Goal: Obtain resource: Download file/media

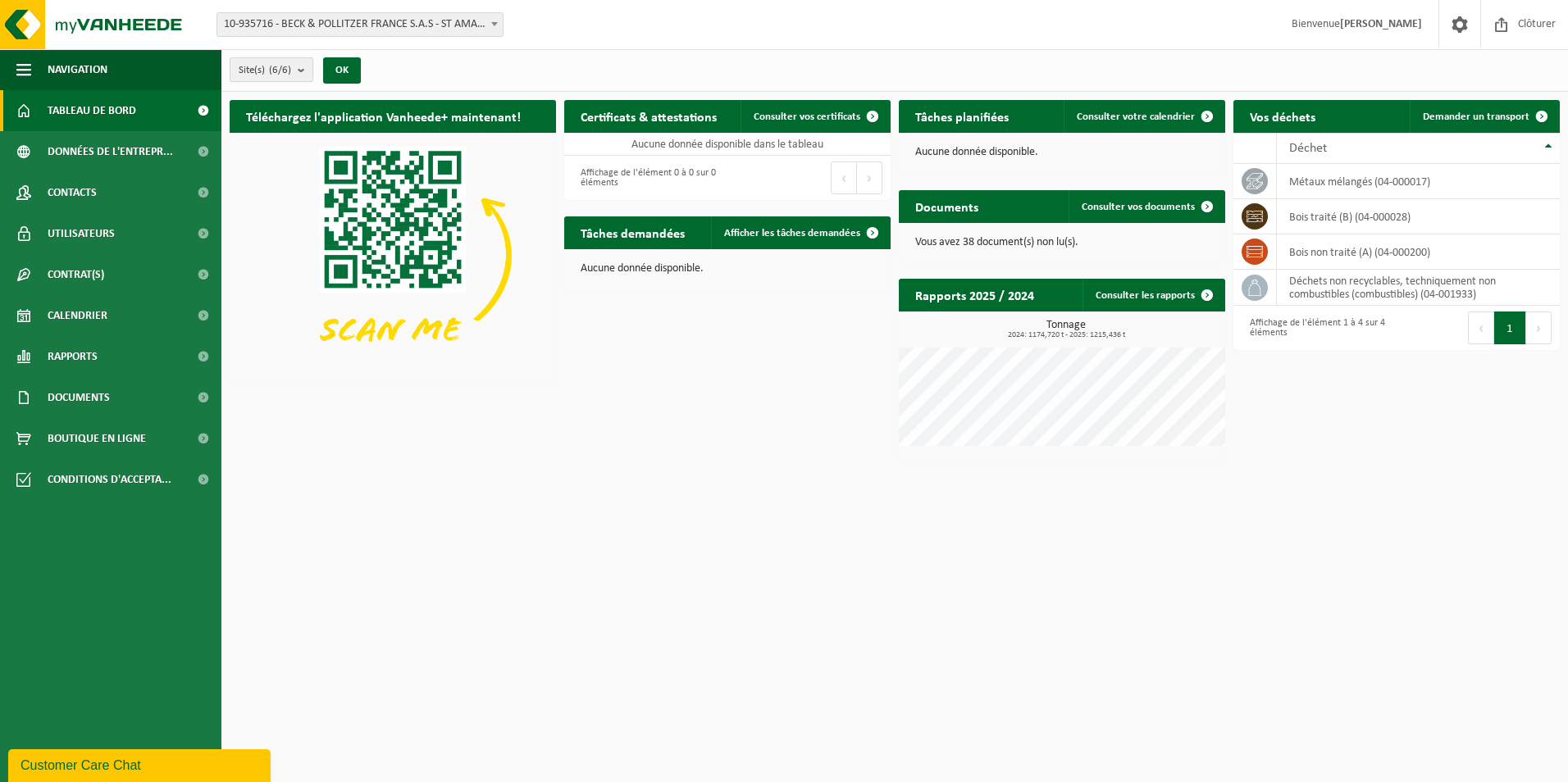
click at [298, 64] on button "Site(s) (6/6)" at bounding box center [272, 69] width 84 height 24
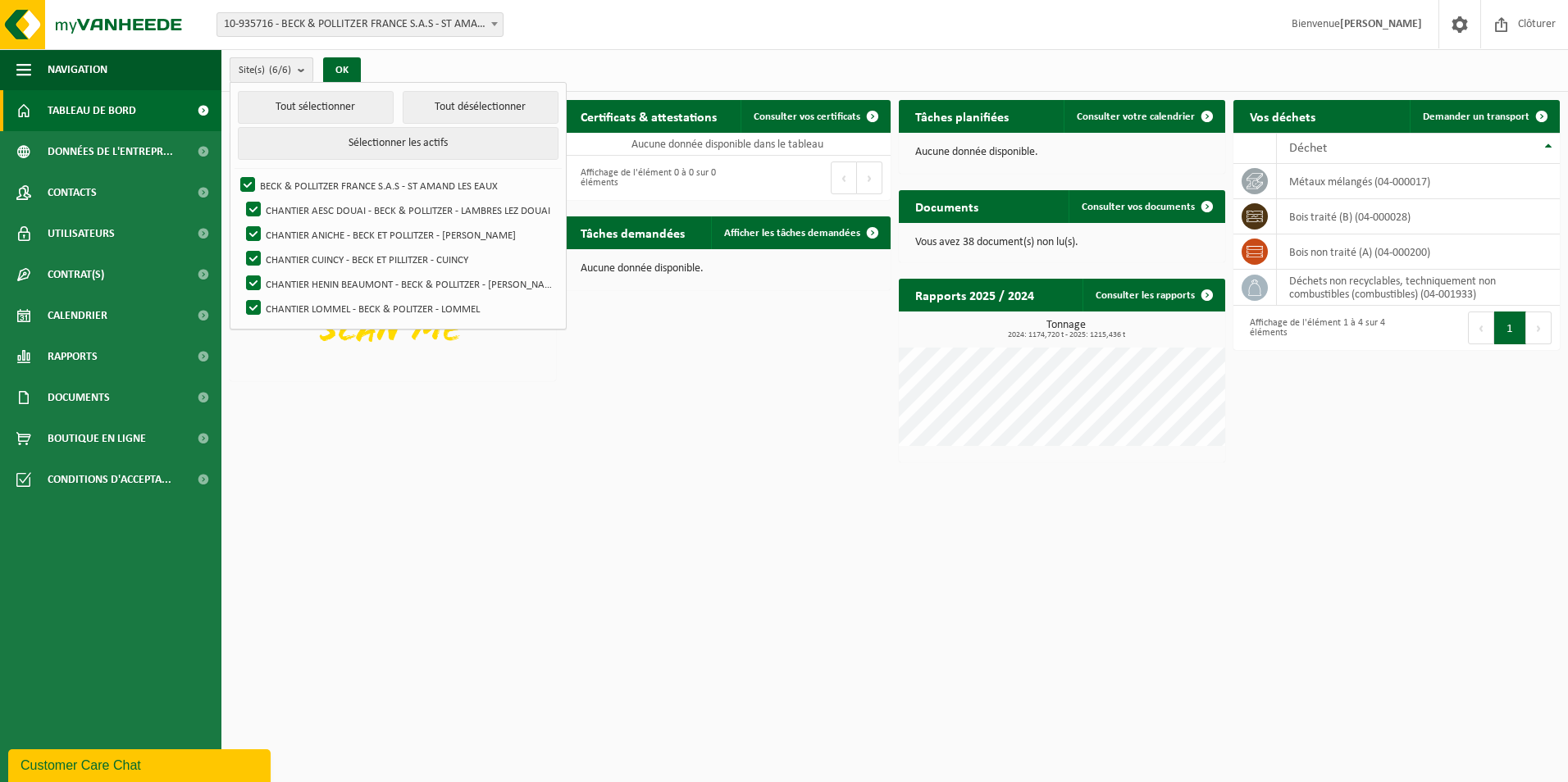
click at [307, 70] on b "submit" at bounding box center [305, 69] width 15 height 23
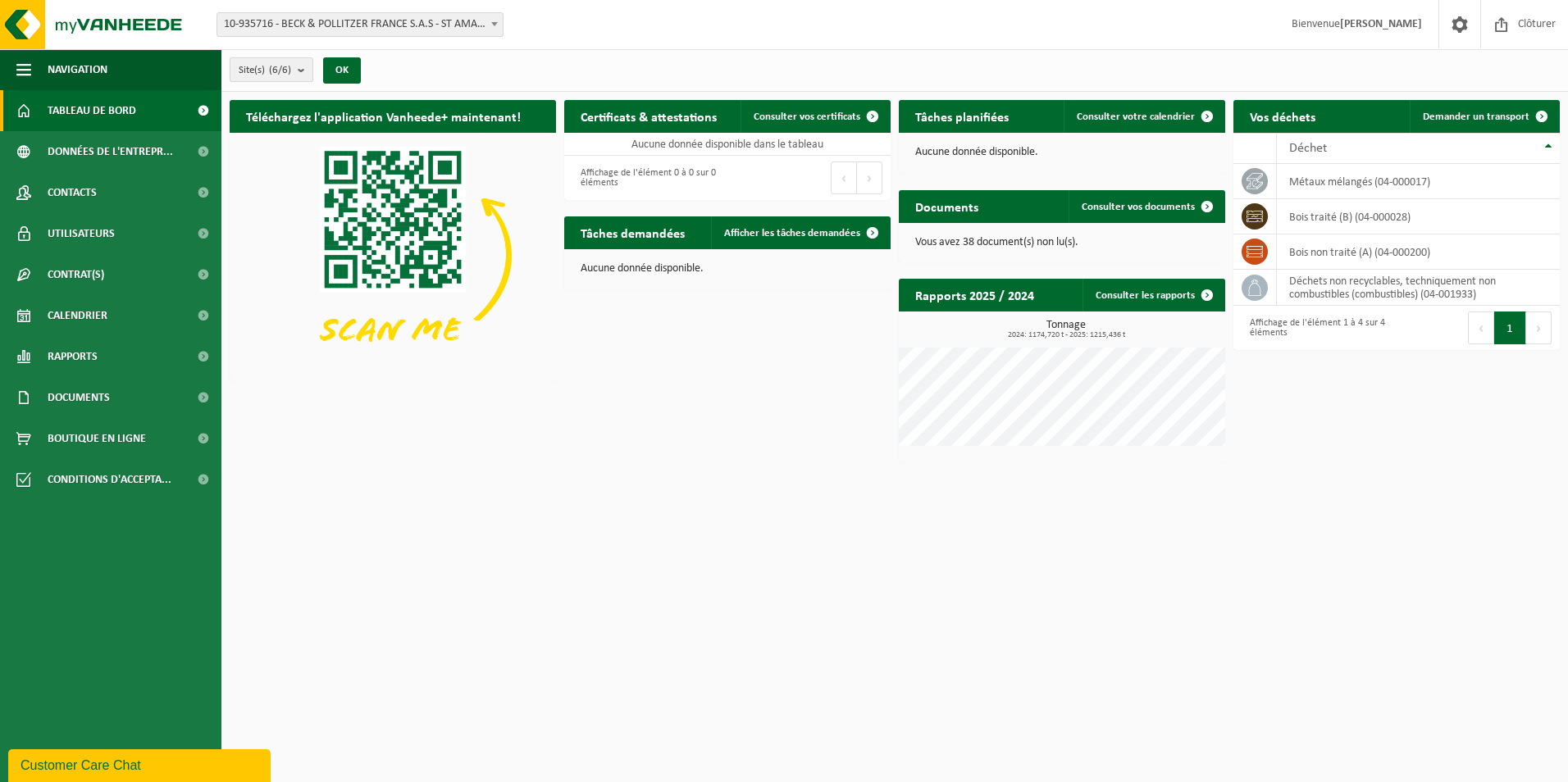
click at [308, 70] on b "submit" at bounding box center [305, 69] width 15 height 23
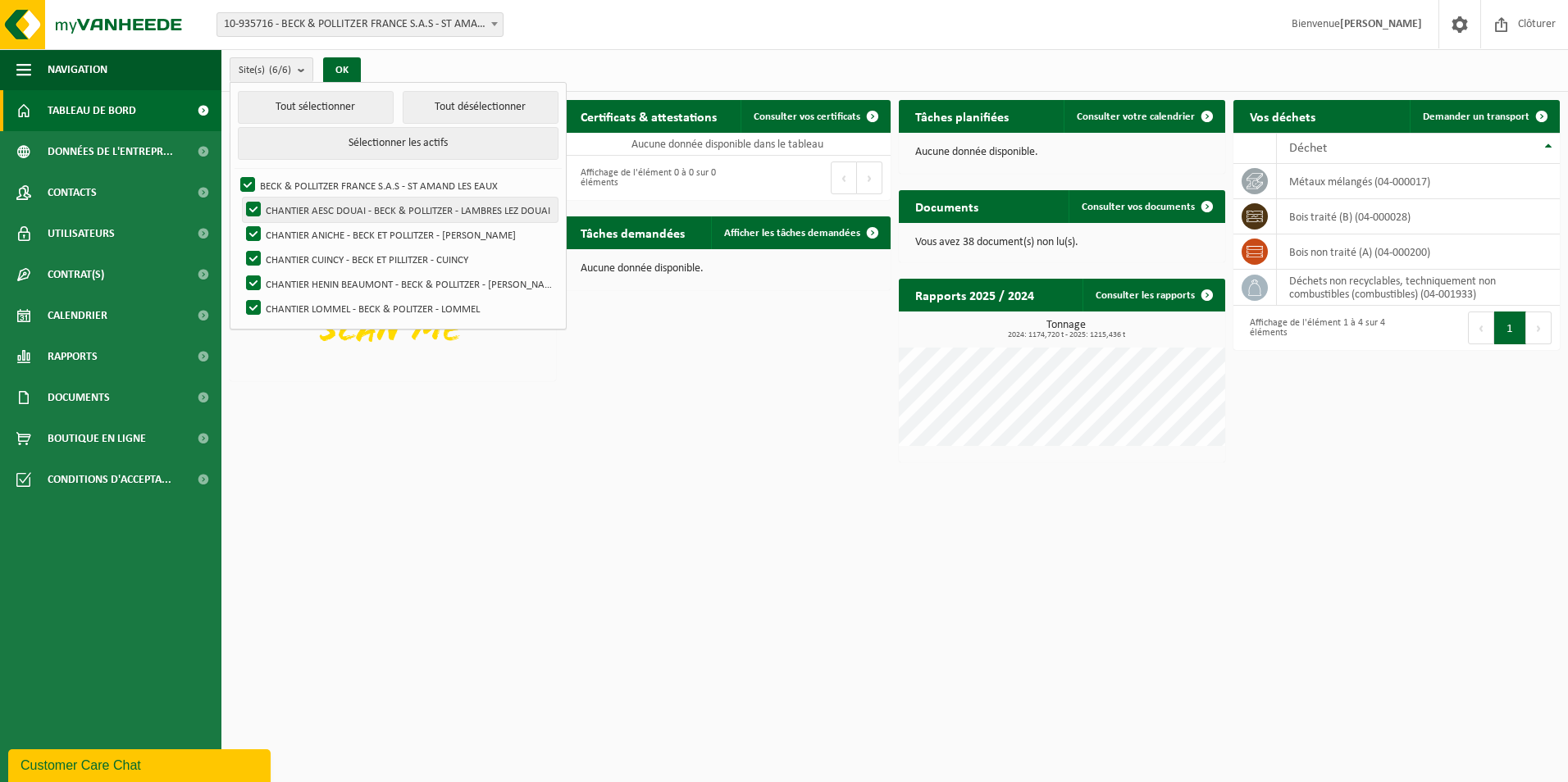
click at [404, 213] on label "CHANTIER AESC DOUAI - BECK & POLLITZER - LAMBRES LEZ DOUAI" at bounding box center [399, 210] width 315 height 24
click at [240, 198] on input "CHANTIER AESC DOUAI - BECK & POLLITZER - LAMBRES LEZ DOUAI" at bounding box center [240, 197] width 1 height 1
click at [404, 213] on label "CHANTIER AESC DOUAI - BECK & POLLITZER - LAMBRES LEZ DOUAI" at bounding box center [399, 210] width 315 height 24
click at [240, 198] on input "CHANTIER AESC DOUAI - BECK & POLLITZER - LAMBRES LEZ DOUAI" at bounding box center [240, 197] width 1 height 1
checkbox input "true"
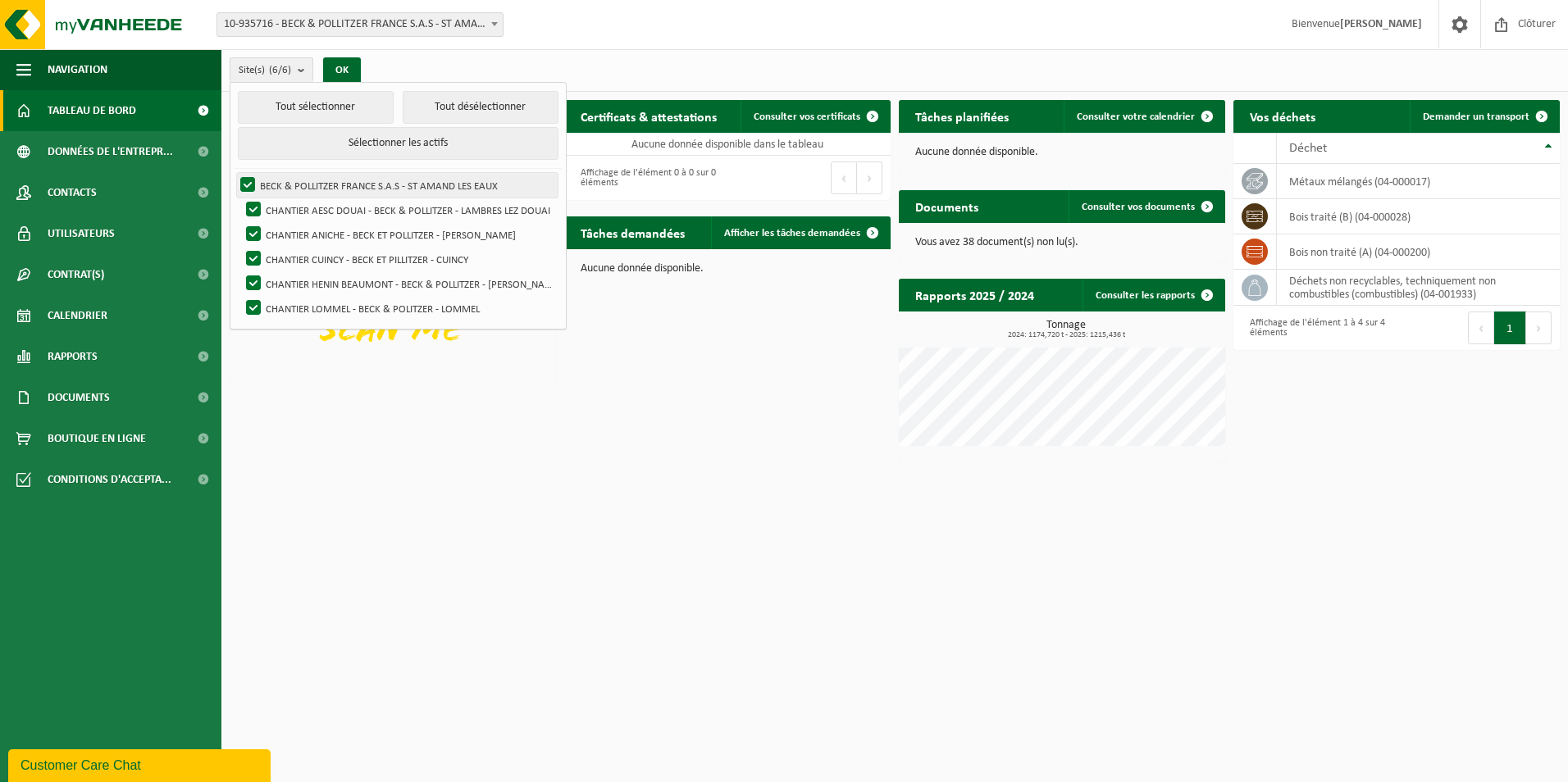
click at [250, 185] on label "BECK & POLLITZER FRANCE S.A.S - ST AMAND LES EAUX" at bounding box center [397, 185] width 320 height 24
click at [234, 173] on input "BECK & POLLITZER FRANCE S.A.S - ST AMAND LES EAUX" at bounding box center [233, 172] width 1 height 1
click at [243, 187] on label "BECK & POLLITZER FRANCE S.A.S - ST AMAND LES EAUX" at bounding box center [397, 185] width 320 height 24
click at [234, 173] on input "BECK & POLLITZER FRANCE S.A.S - ST AMAND LES EAUX" at bounding box center [233, 172] width 1 height 1
click at [461, 110] on button "Tout désélectionner" at bounding box center [480, 107] width 156 height 33
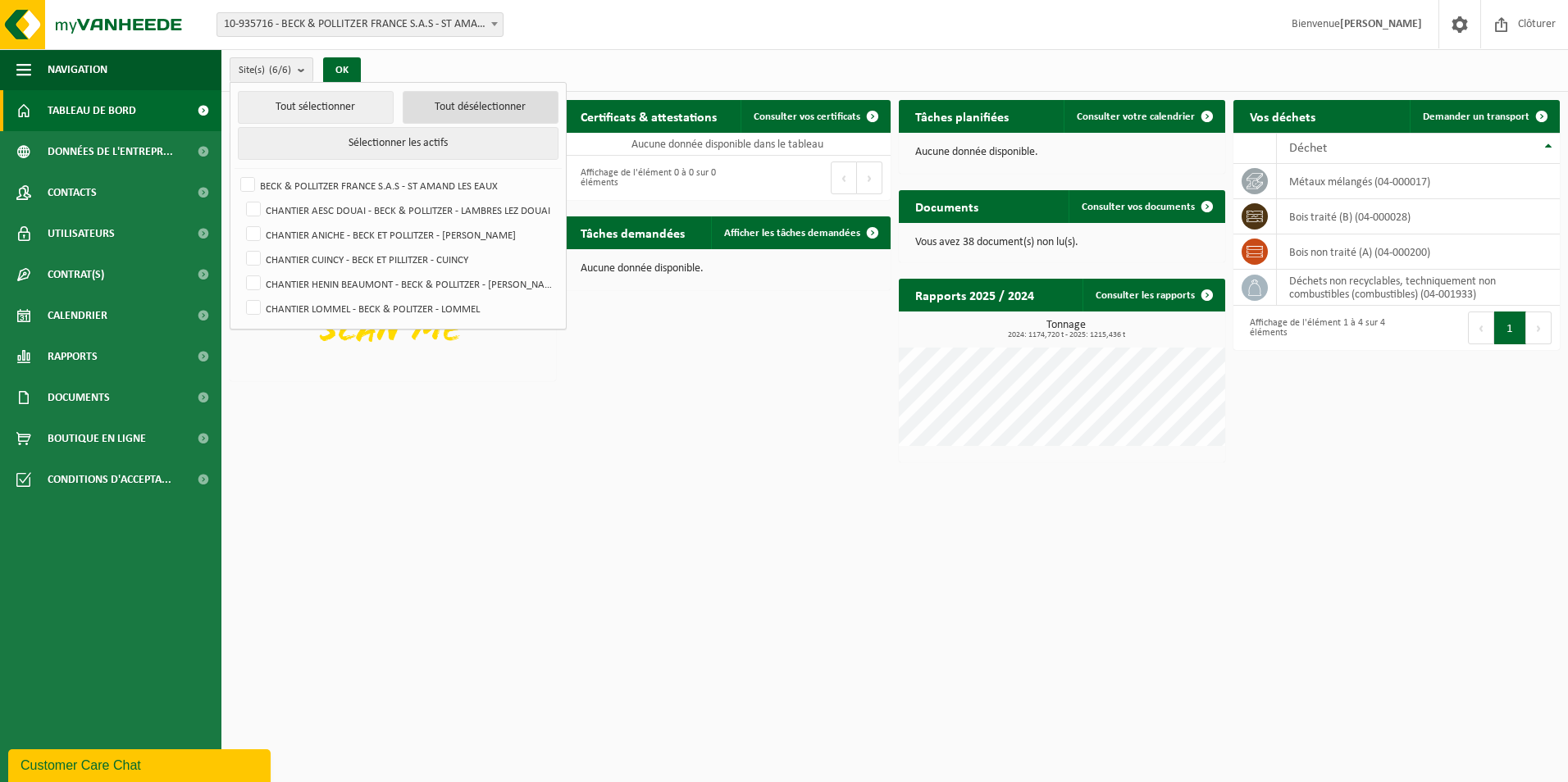
checkbox input "false"
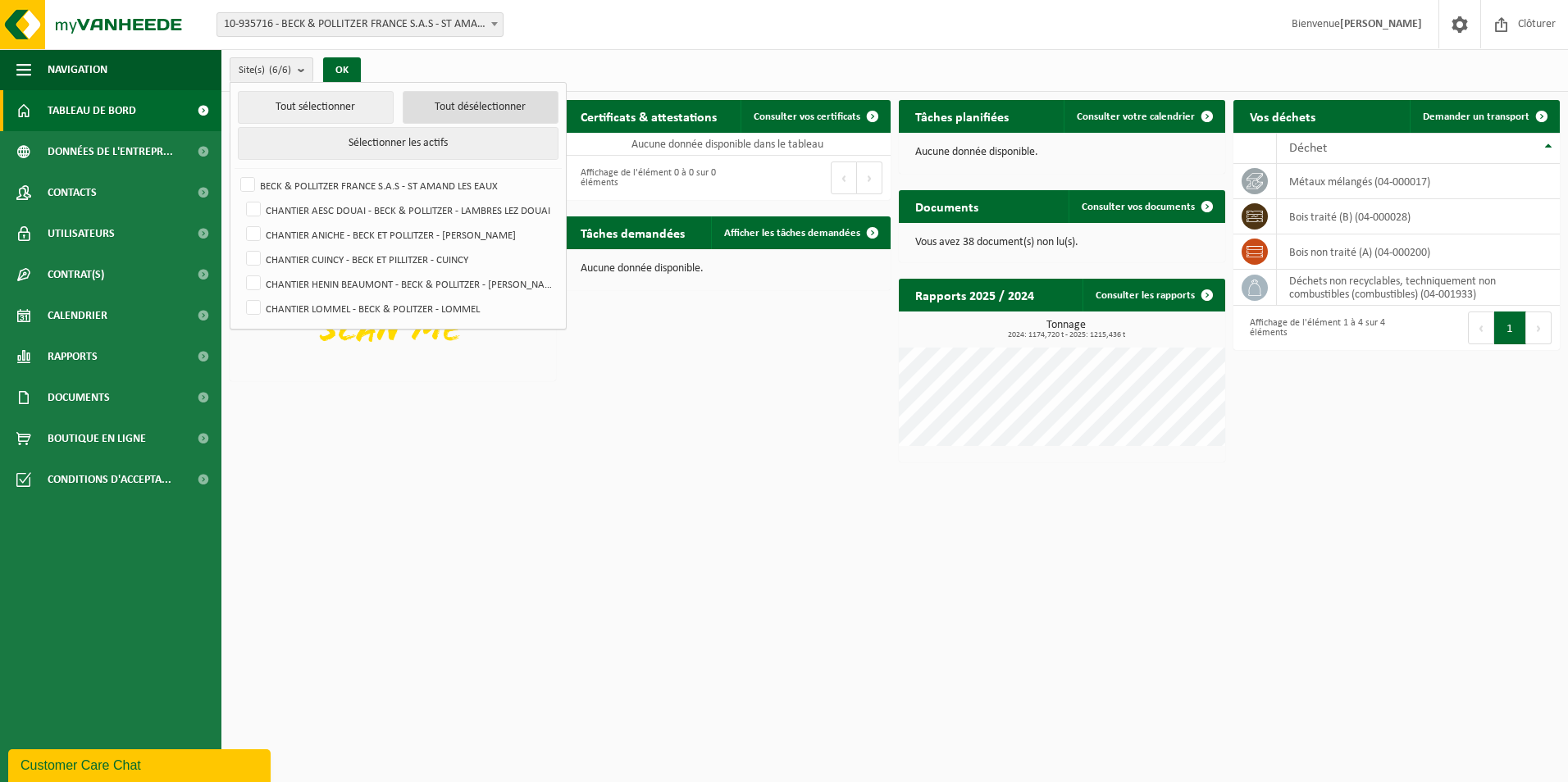
checkbox input "false"
click at [311, 203] on label "CHANTIER AESC DOUAI - BECK & POLLITZER - LAMBRES LEZ DOUAI" at bounding box center [399, 210] width 315 height 24
click at [240, 198] on input "CHANTIER AESC DOUAI - BECK & POLLITZER - LAMBRES LEZ DOUAI" at bounding box center [240, 197] width 1 height 1
checkbox input "true"
click at [554, 464] on div "Téléchargez l'application Vanheede+ maintenant! Cachez Certificats & attestatio…" at bounding box center [895, 281] width 1338 height 379
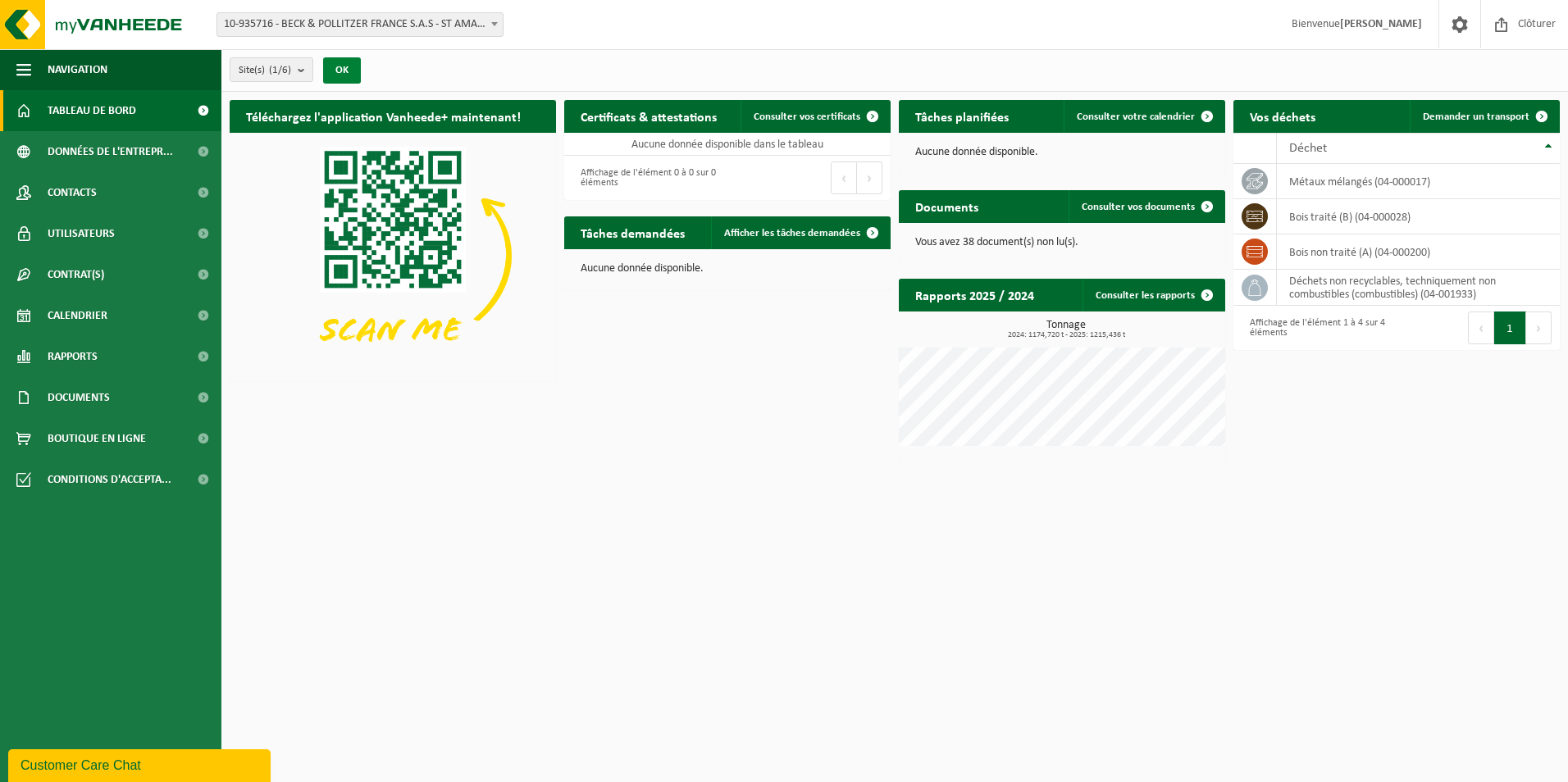
click at [340, 77] on button "OK" at bounding box center [342, 70] width 37 height 26
click at [1177, 205] on span "Consulter vos documents" at bounding box center [1138, 206] width 113 height 10
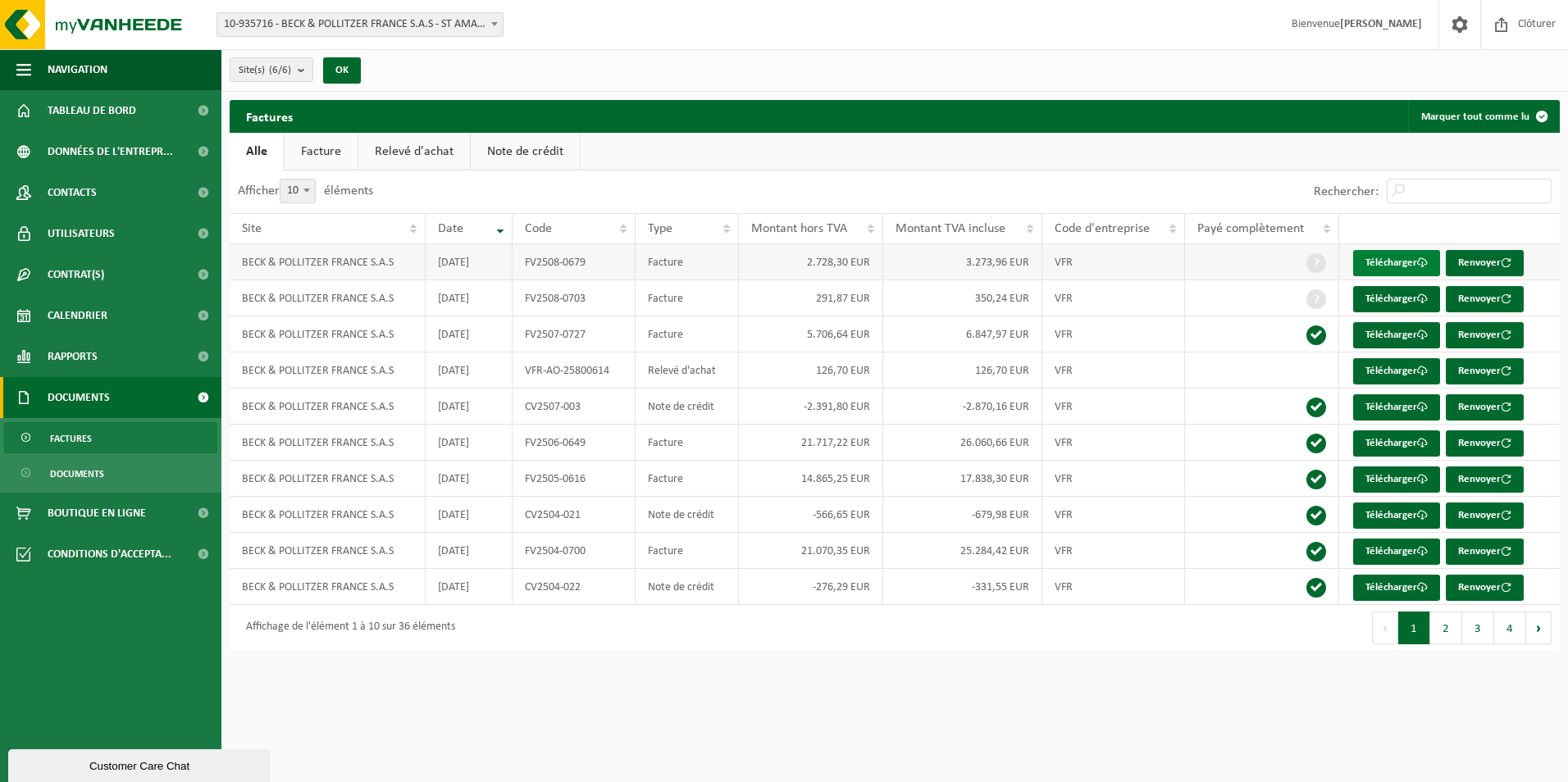
click at [1386, 260] on link "Télécharger" at bounding box center [1395, 263] width 87 height 26
click at [1380, 296] on link "Télécharger" at bounding box center [1395, 300] width 87 height 26
click at [311, 33] on span "10-935716 - BECK & POLLITZER FRANCE S.A.S - ST AMAND LES EAUX" at bounding box center [360, 24] width 286 height 23
click at [301, 67] on b "submit" at bounding box center [305, 69] width 15 height 23
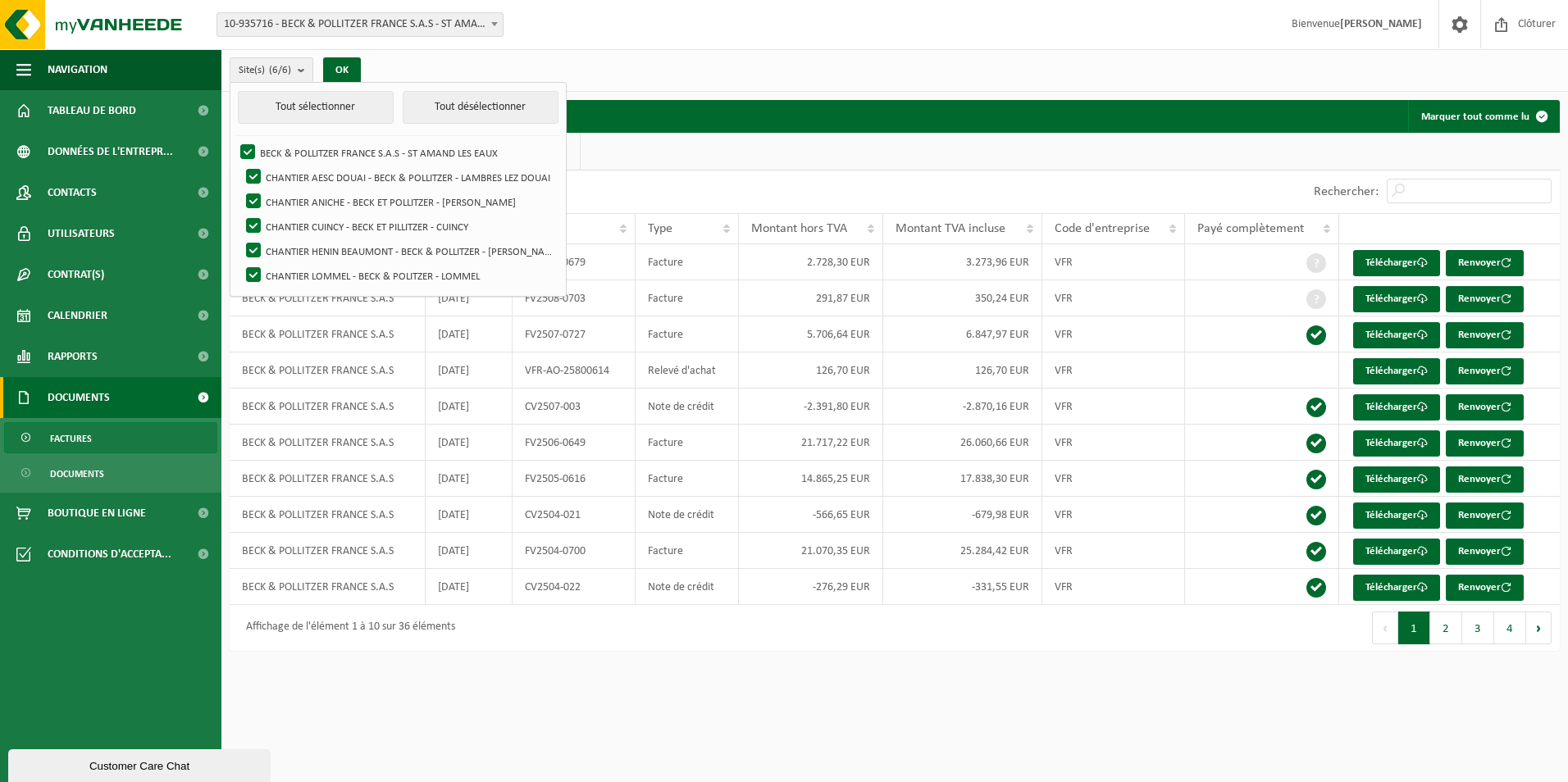
click at [956, 52] on div "Site(s) (6/6) Tout sélectionner Tout désélectionner BECK & POLLITZER FRANCE S.A…" at bounding box center [894, 71] width 1346 height 43
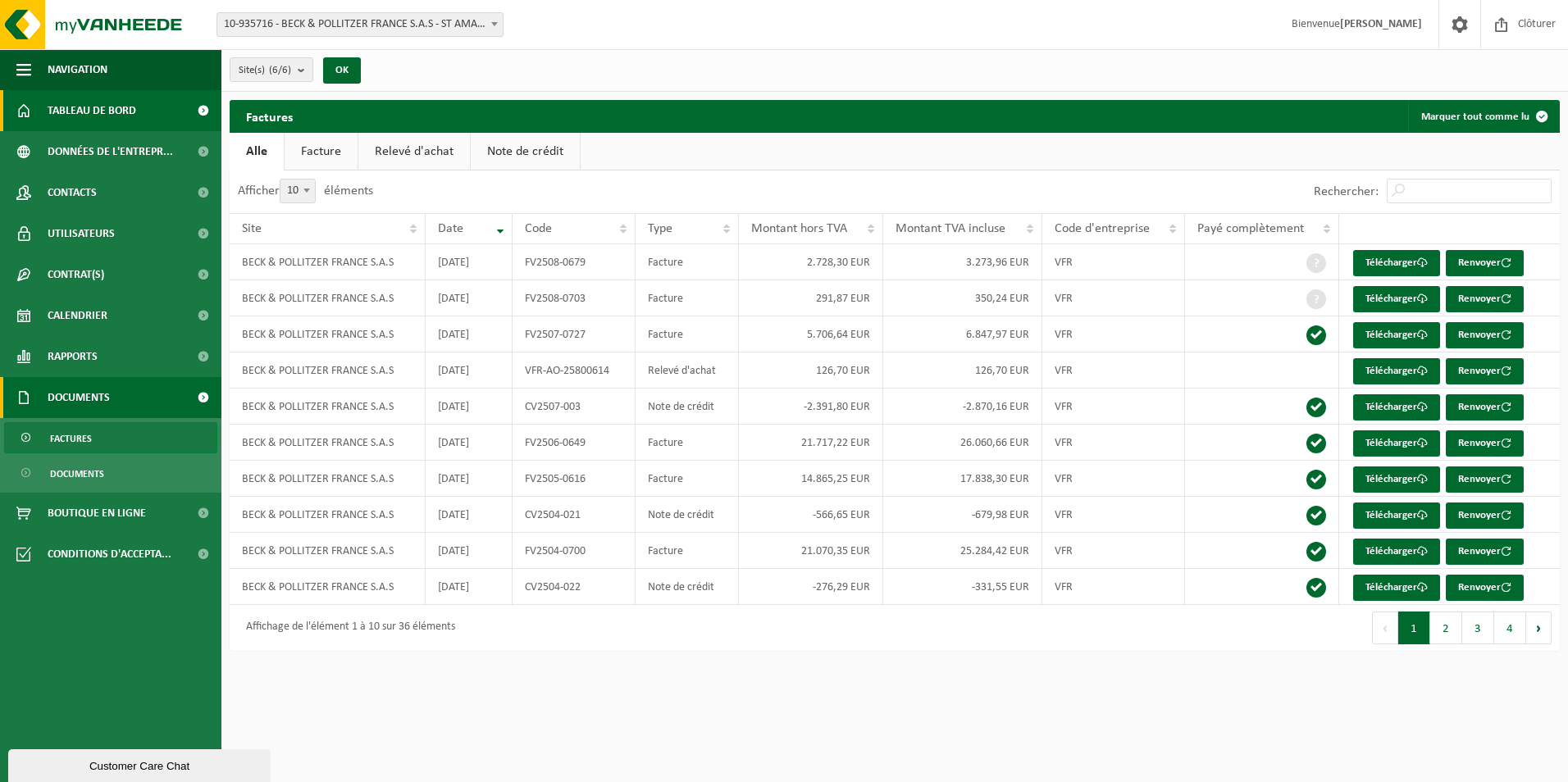
click at [127, 108] on span "Tableau de bord" at bounding box center [91, 111] width 89 height 41
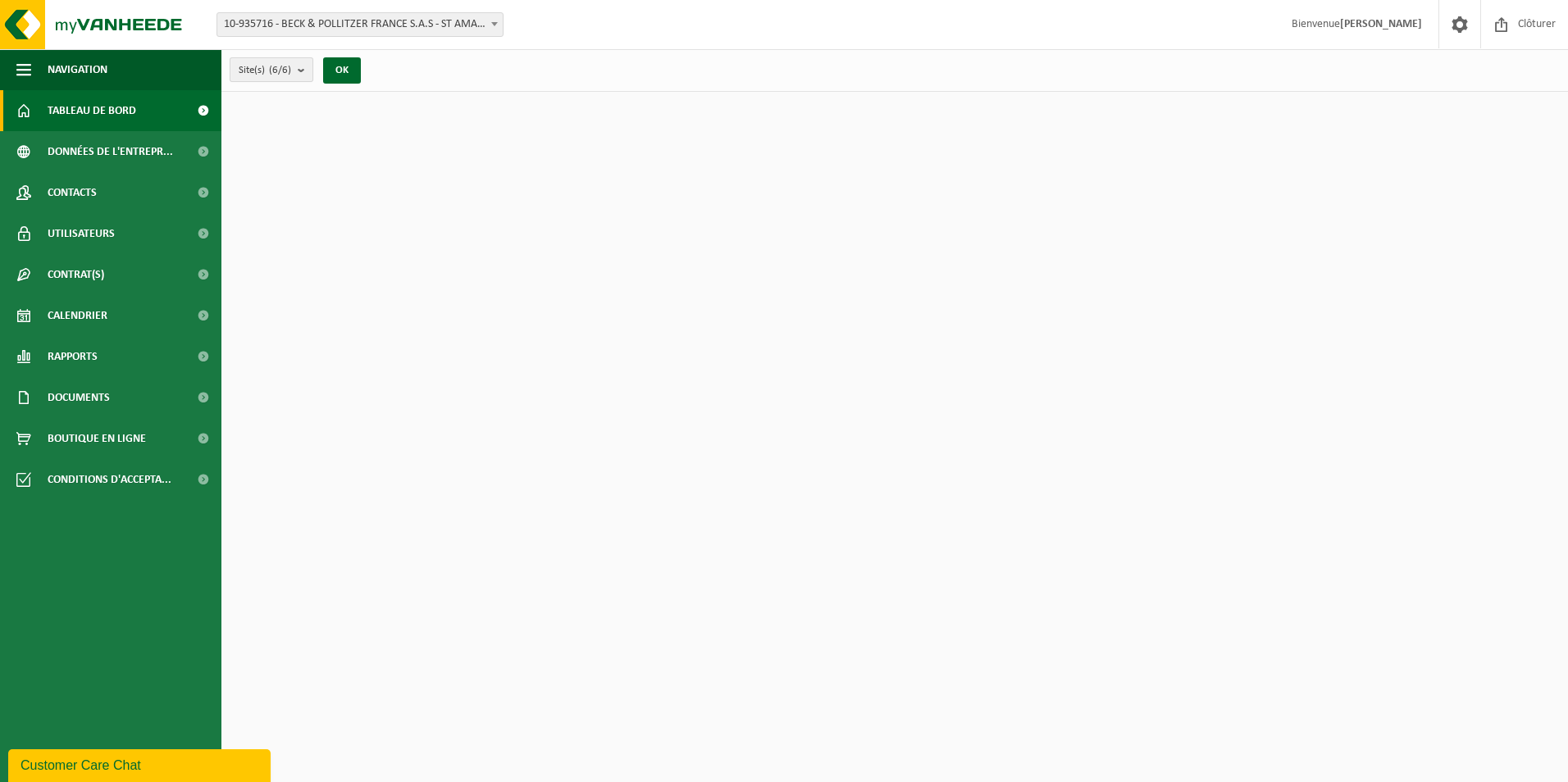
click at [313, 70] on b "submit" at bounding box center [305, 69] width 15 height 23
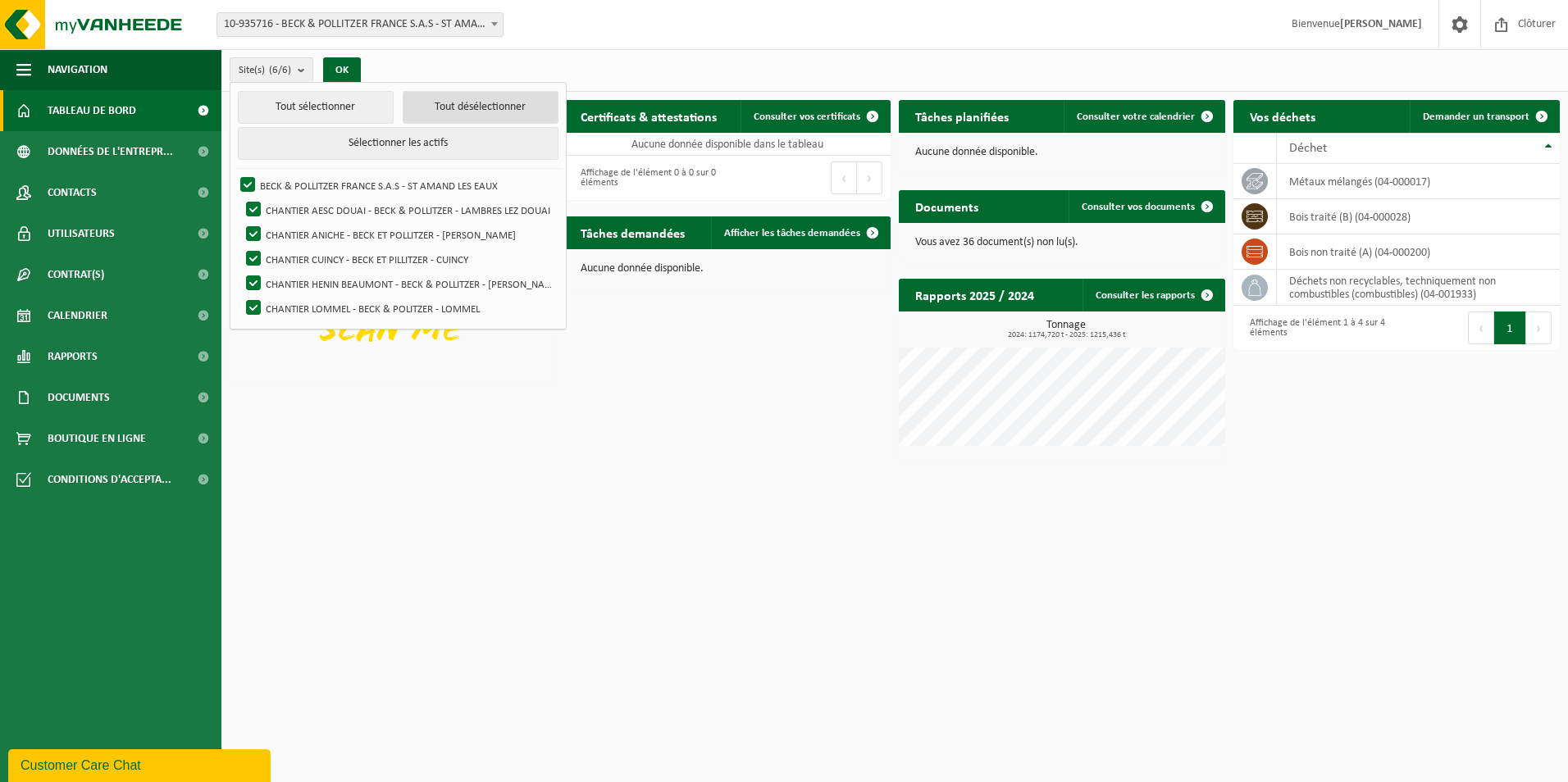
click at [462, 103] on button "Tout désélectionner" at bounding box center [480, 107] width 156 height 33
checkbox input "false"
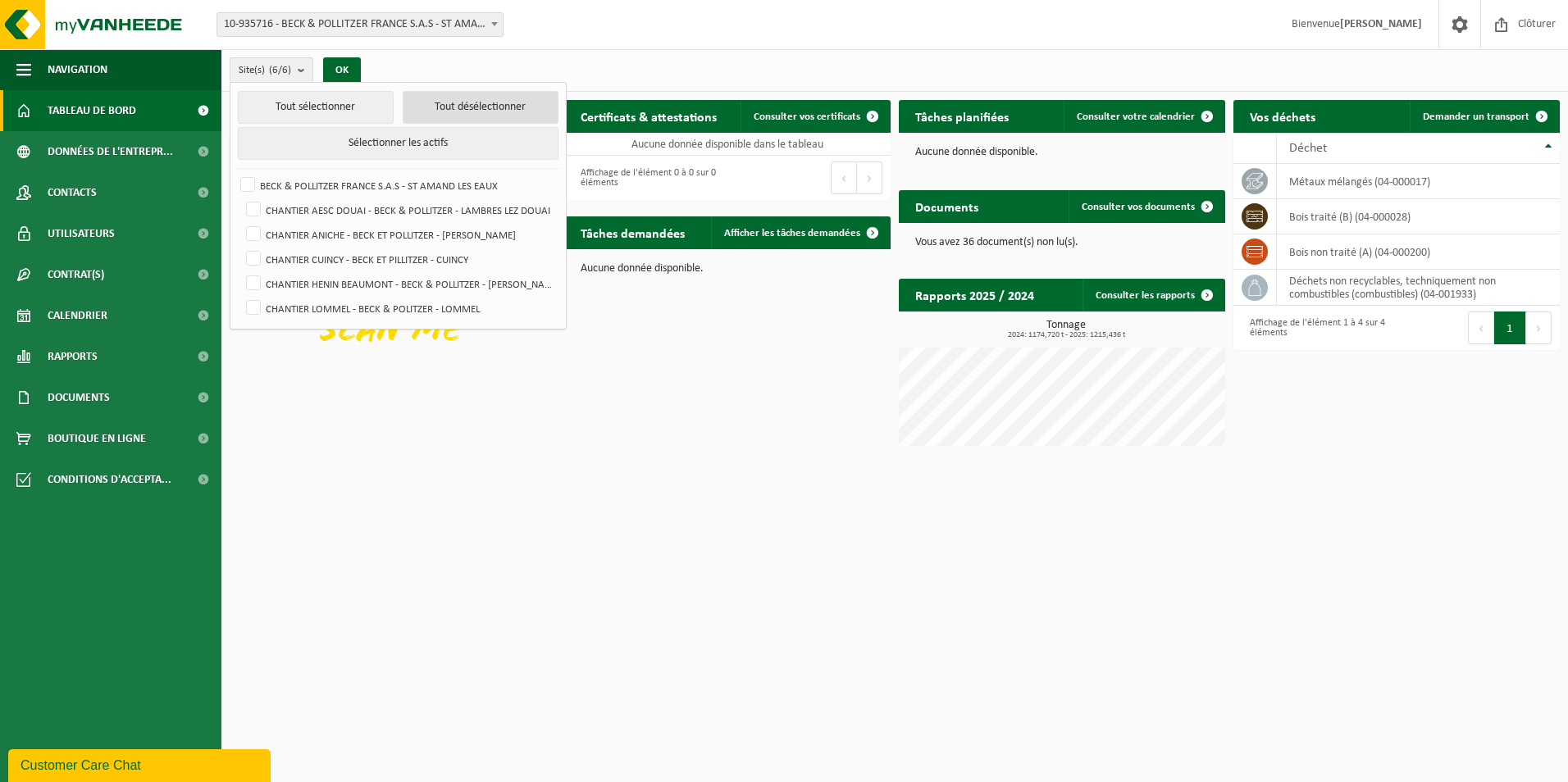
checkbox input "false"
click at [252, 213] on label "CHANTIER AESC DOUAI - BECK & POLLITZER - LAMBRES LEZ DOUAI" at bounding box center [399, 210] width 315 height 24
click at [240, 198] on input "CHANTIER AESC DOUAI - BECK & POLLITZER - LAMBRES LEZ DOUAI" at bounding box center [240, 197] width 1 height 1
checkbox input "true"
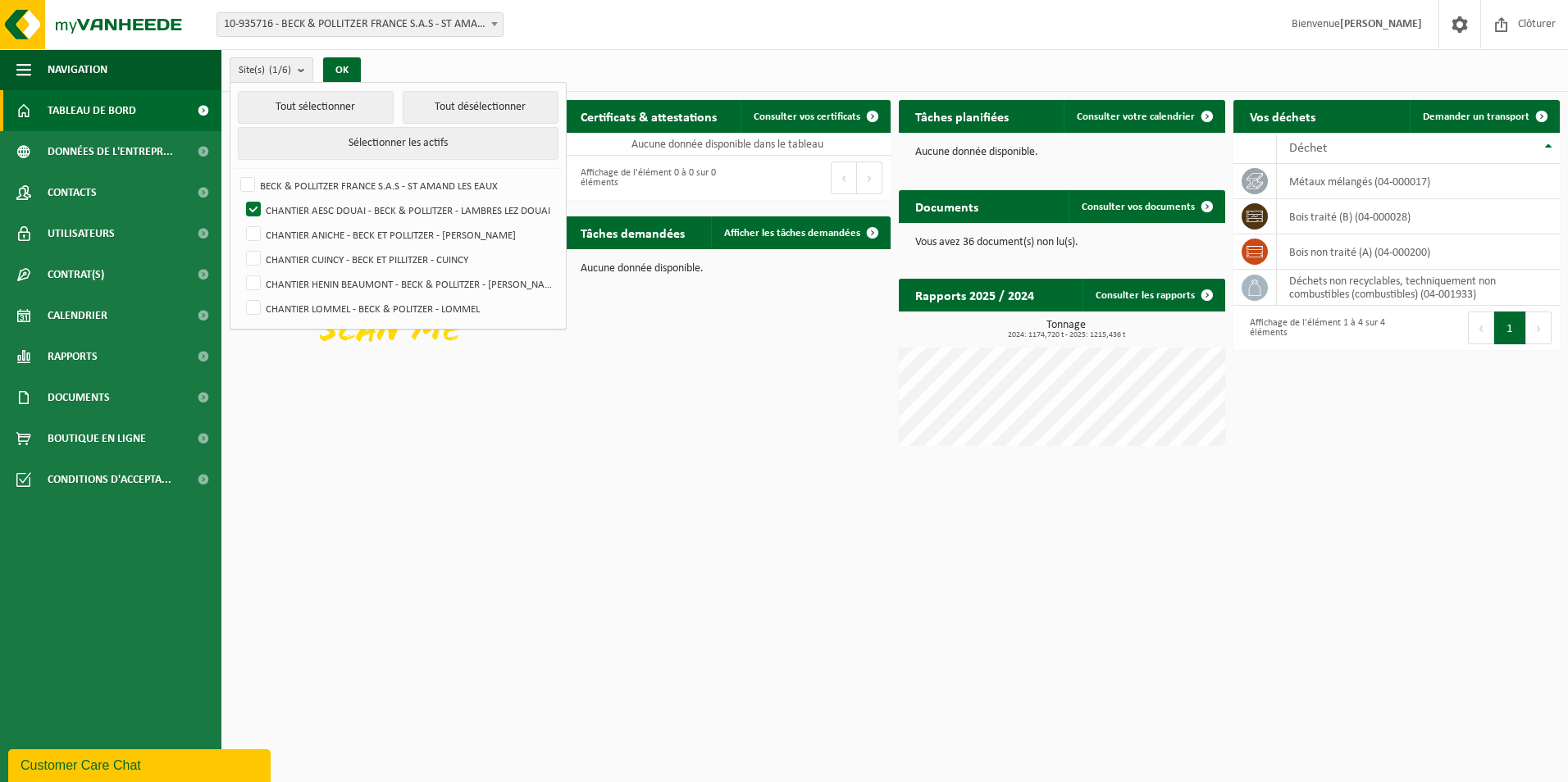
click at [589, 403] on div "Téléchargez l'application Vanheede+ maintenant! Cachez Certificats & attestatio…" at bounding box center [895, 281] width 1338 height 379
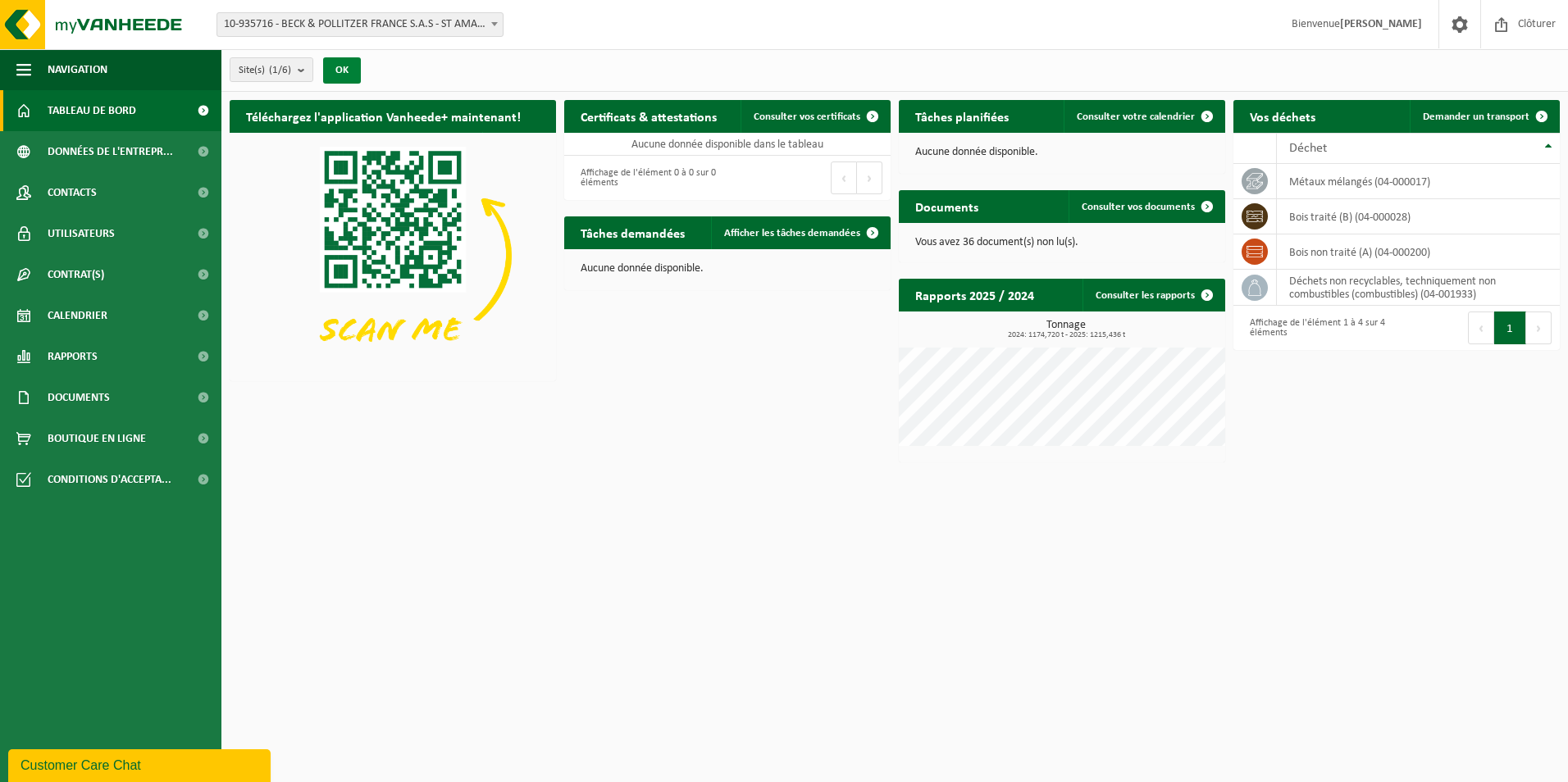
click at [349, 67] on button "OK" at bounding box center [342, 70] width 37 height 26
click at [1168, 119] on span "Consulter votre calendrier" at bounding box center [1135, 116] width 118 height 10
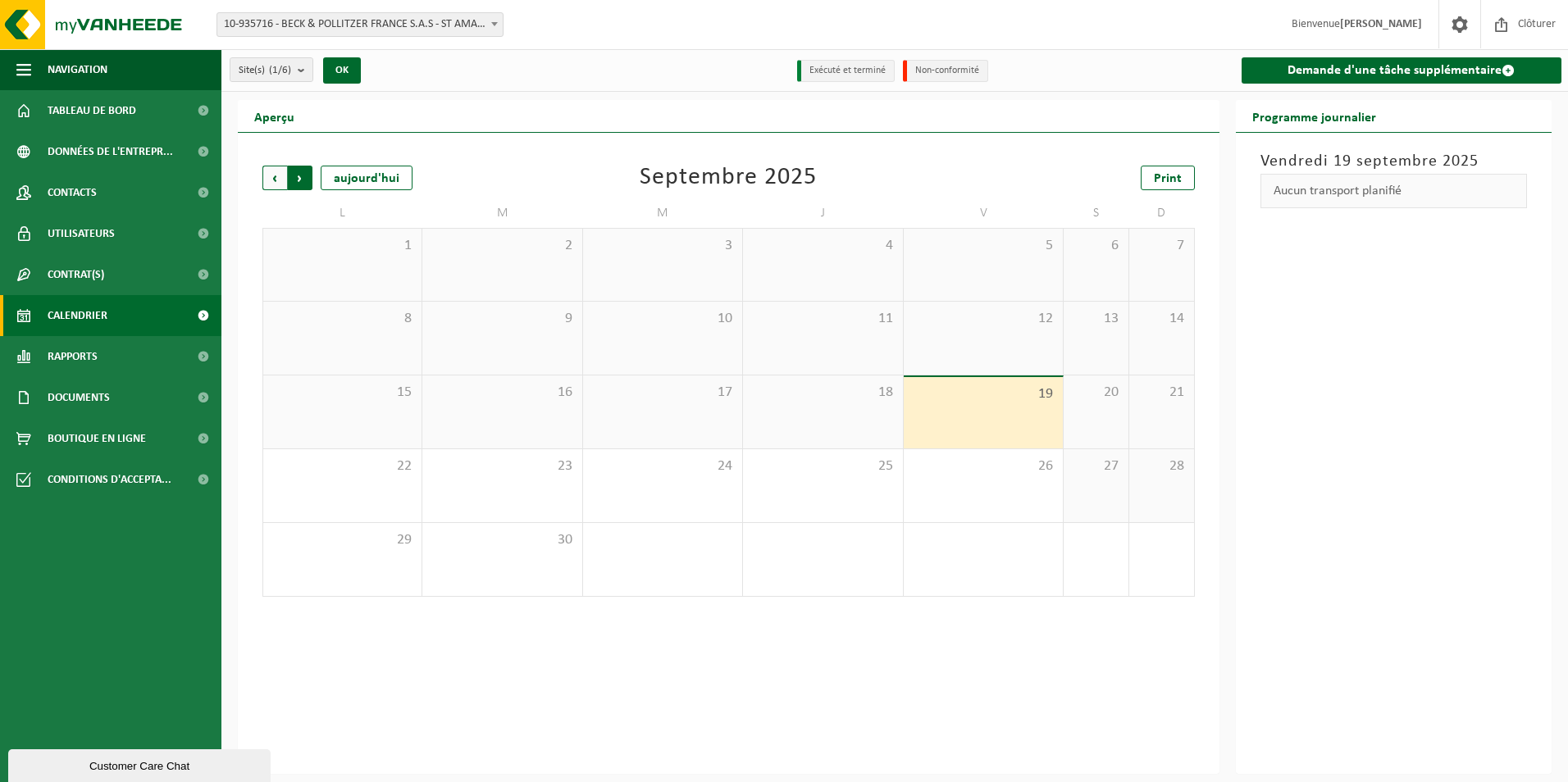
click at [274, 182] on span "Précédent" at bounding box center [274, 177] width 24 height 24
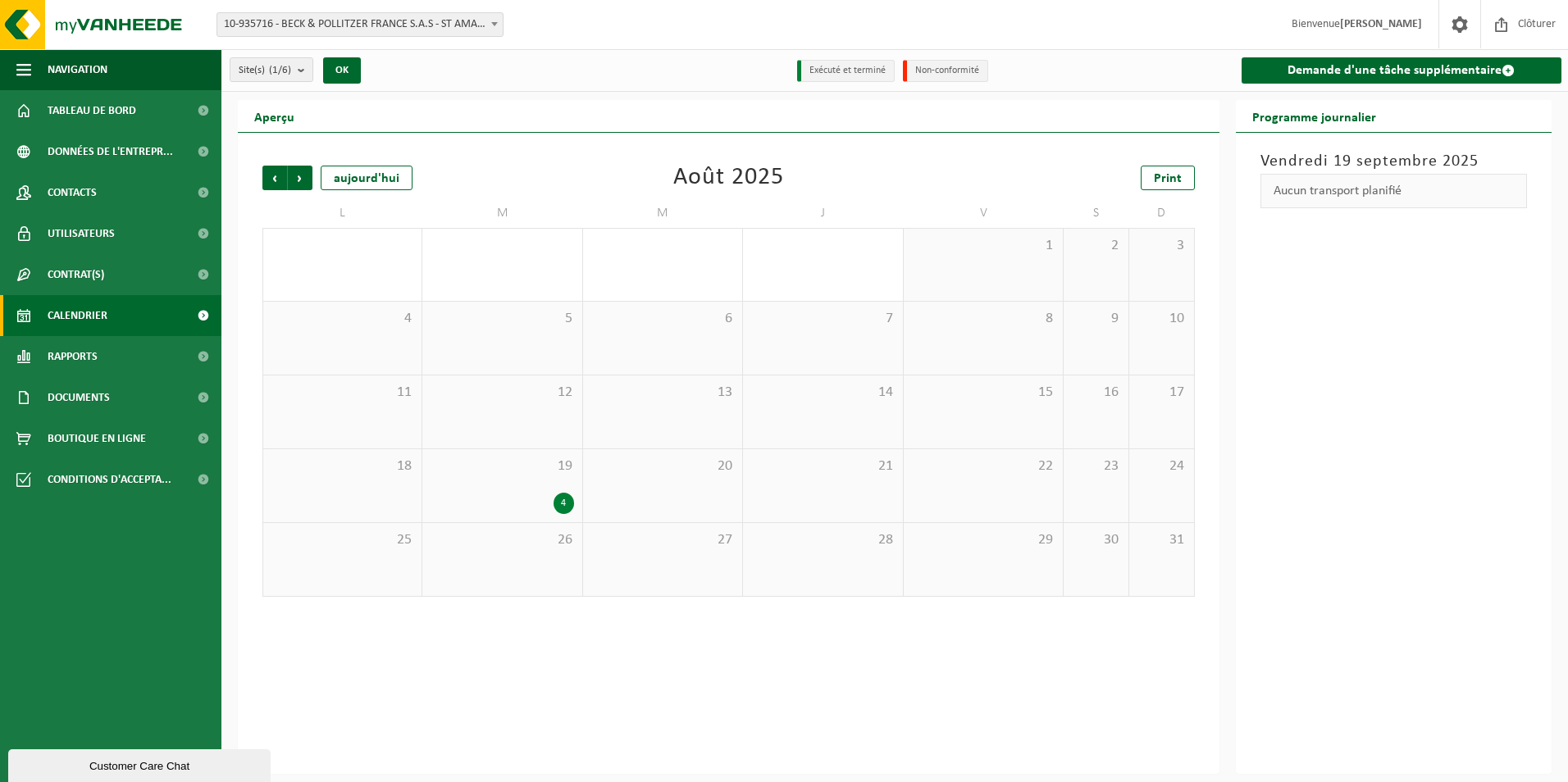
click at [526, 486] on div "19 4" at bounding box center [501, 485] width 159 height 73
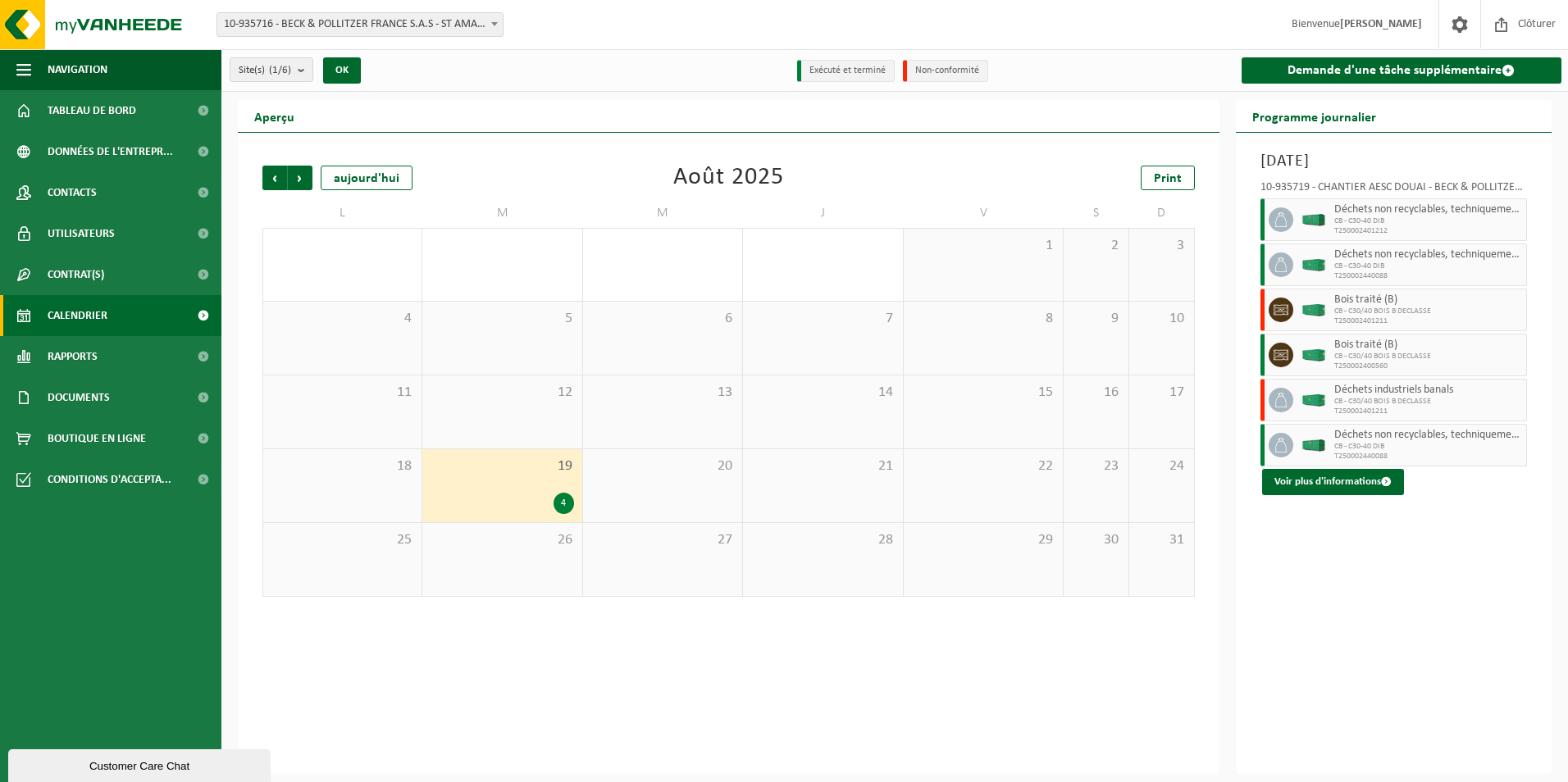
click at [566, 503] on div "4" at bounding box center [564, 503] width 21 height 21
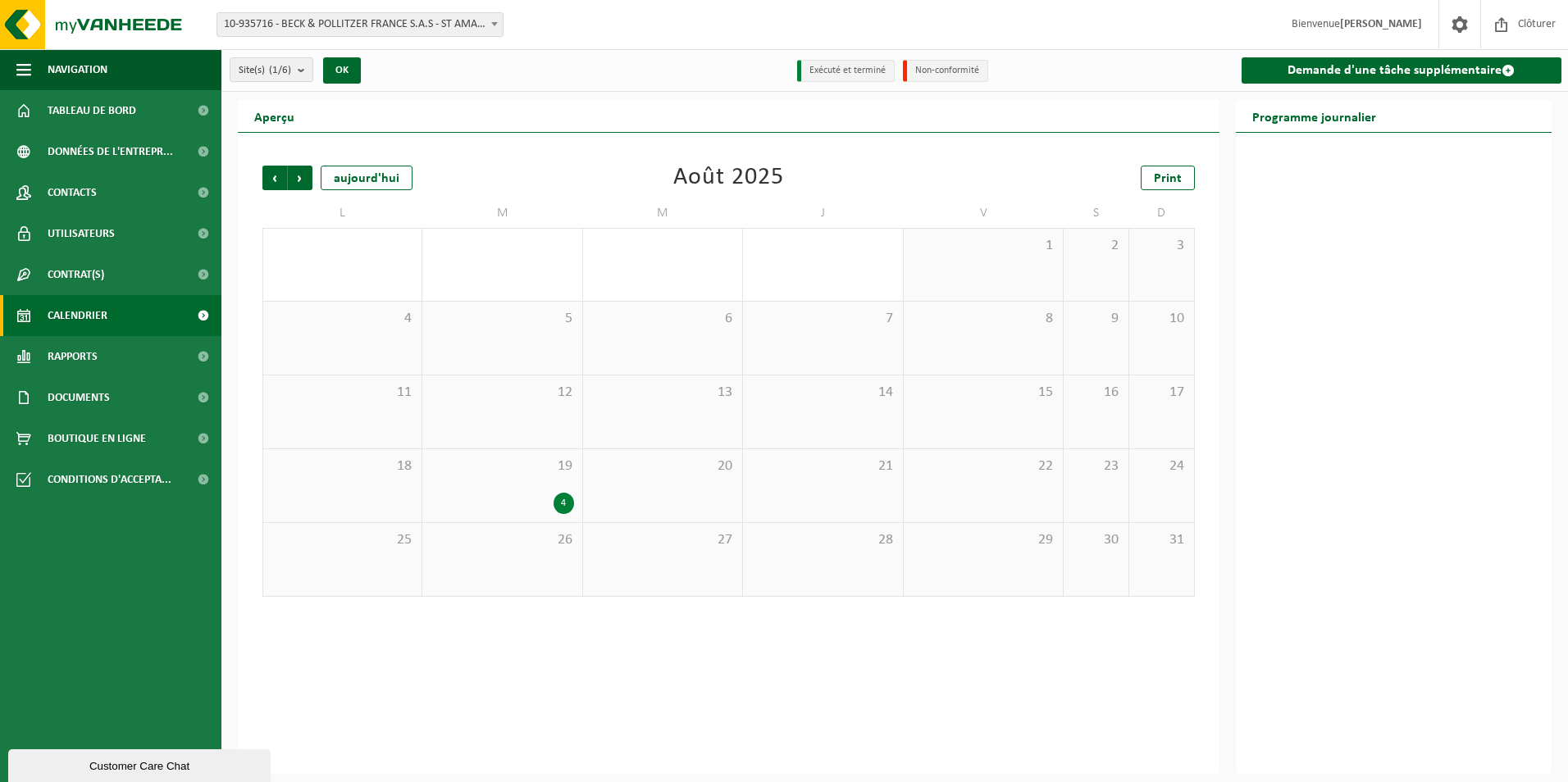
click at [516, 494] on div "4" at bounding box center [501, 503] width 143 height 21
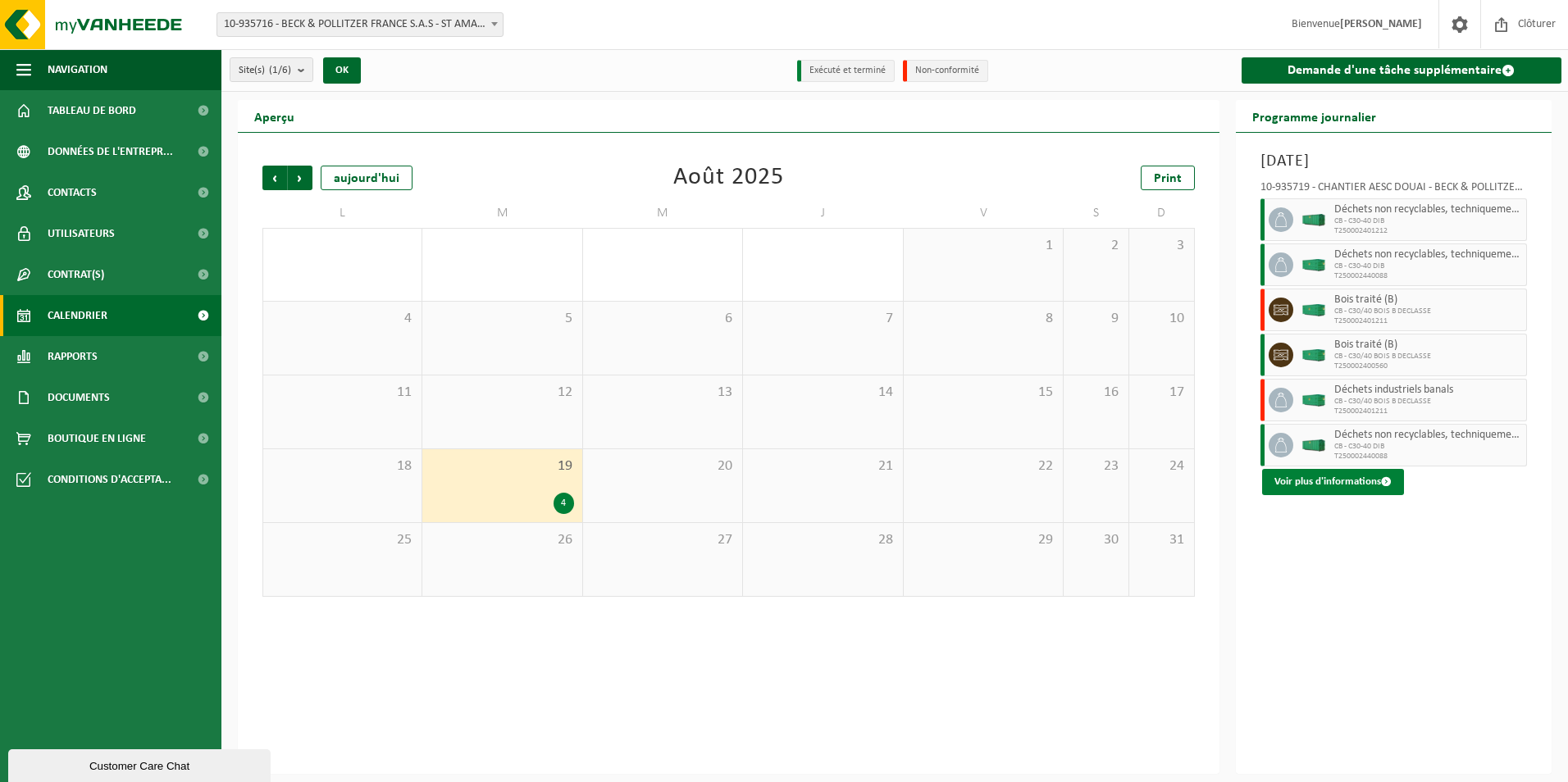
click at [1349, 482] on button "Voir plus d'informations" at bounding box center [1333, 482] width 142 height 26
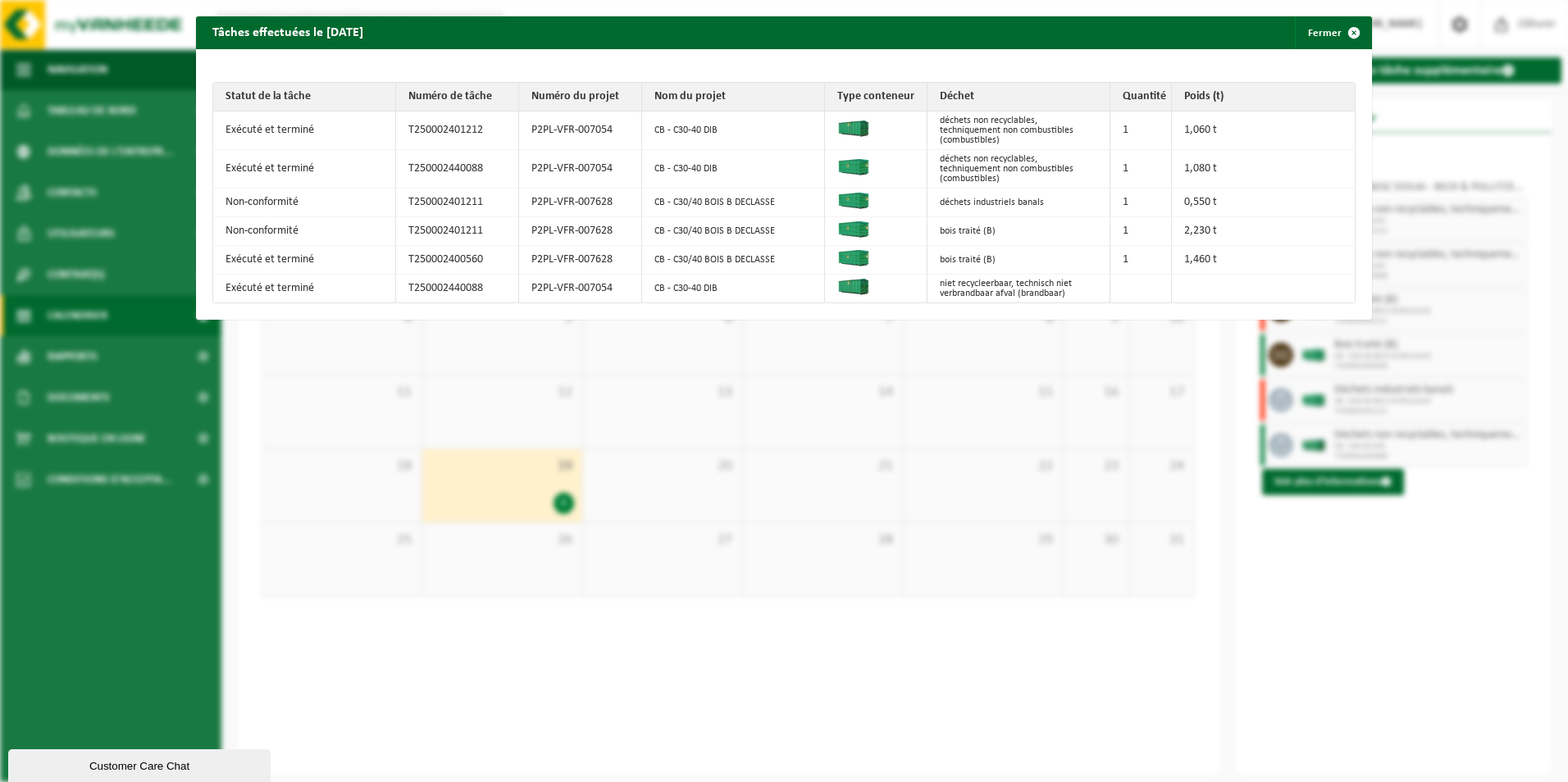
click at [705, 287] on td "CB - C30-40 DIB" at bounding box center [734, 288] width 183 height 28
click at [1337, 36] on span "button" at bounding box center [1353, 33] width 33 height 33
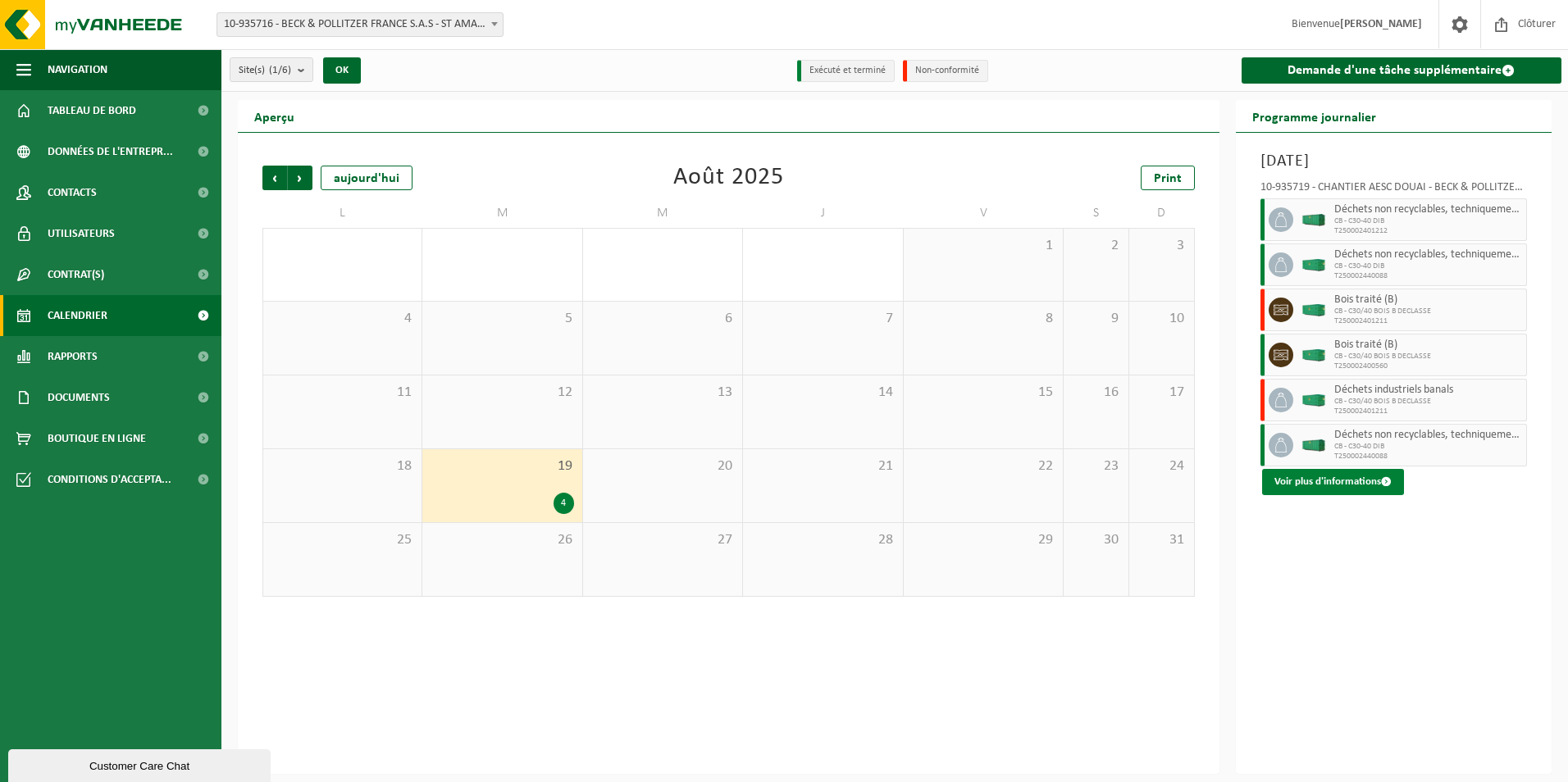
click at [1351, 476] on button "Voir plus d'informations" at bounding box center [1333, 482] width 142 height 26
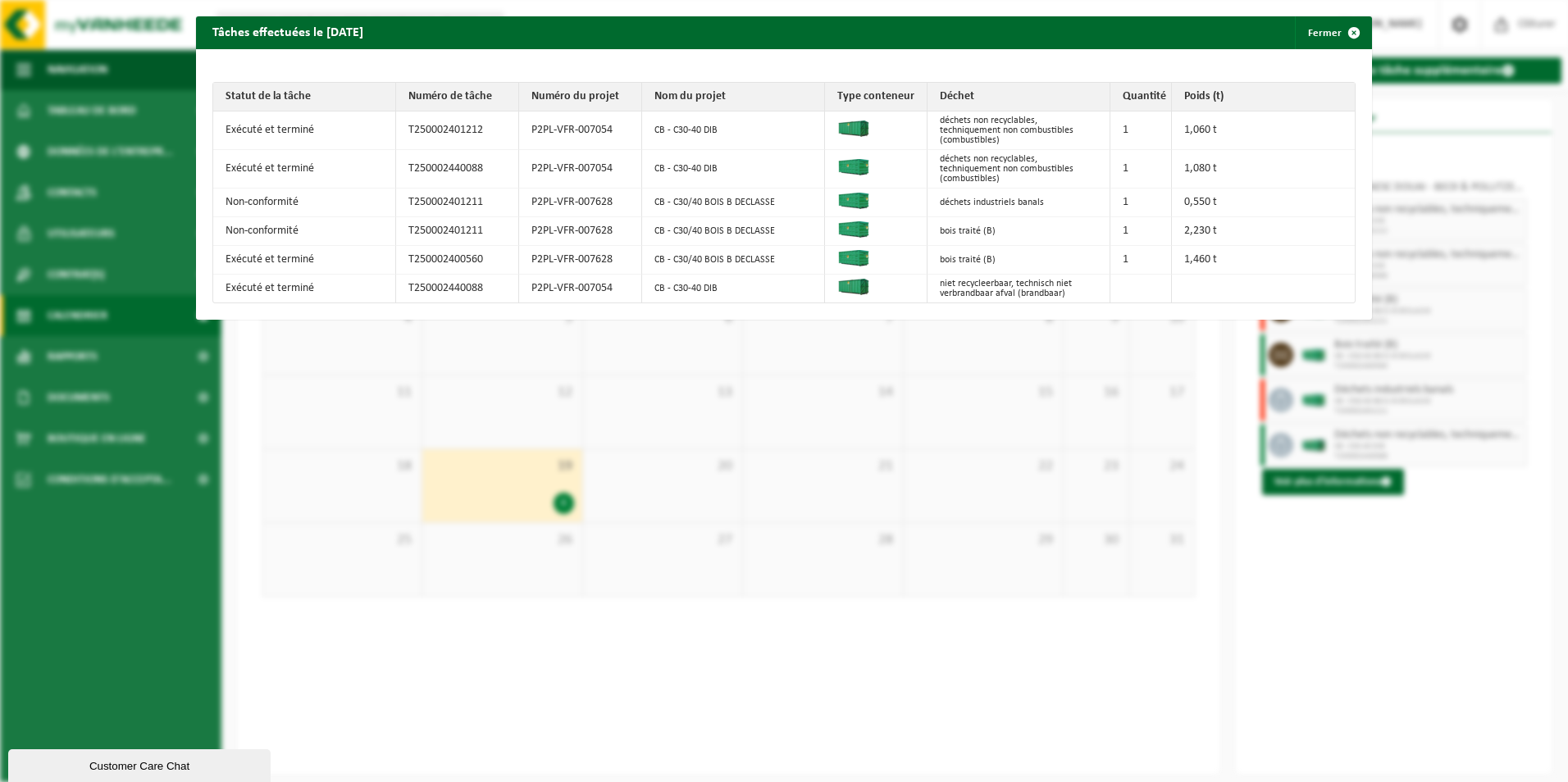
click at [1193, 206] on td "0,550 t" at bounding box center [1263, 202] width 183 height 29
drag, startPoint x: 1208, startPoint y: 200, endPoint x: 249, endPoint y: 200, distance: 959.0
click at [249, 200] on tr "Non-conformité T250002401211 P2PL-VFR-007628 CB - C30/40 BOIS B DECLASSE déchet…" at bounding box center [783, 202] width 1141 height 29
click at [577, 195] on td "P2PL-VFR-007628" at bounding box center [581, 202] width 123 height 29
click at [457, 201] on td "T250002401211" at bounding box center [457, 202] width 123 height 29
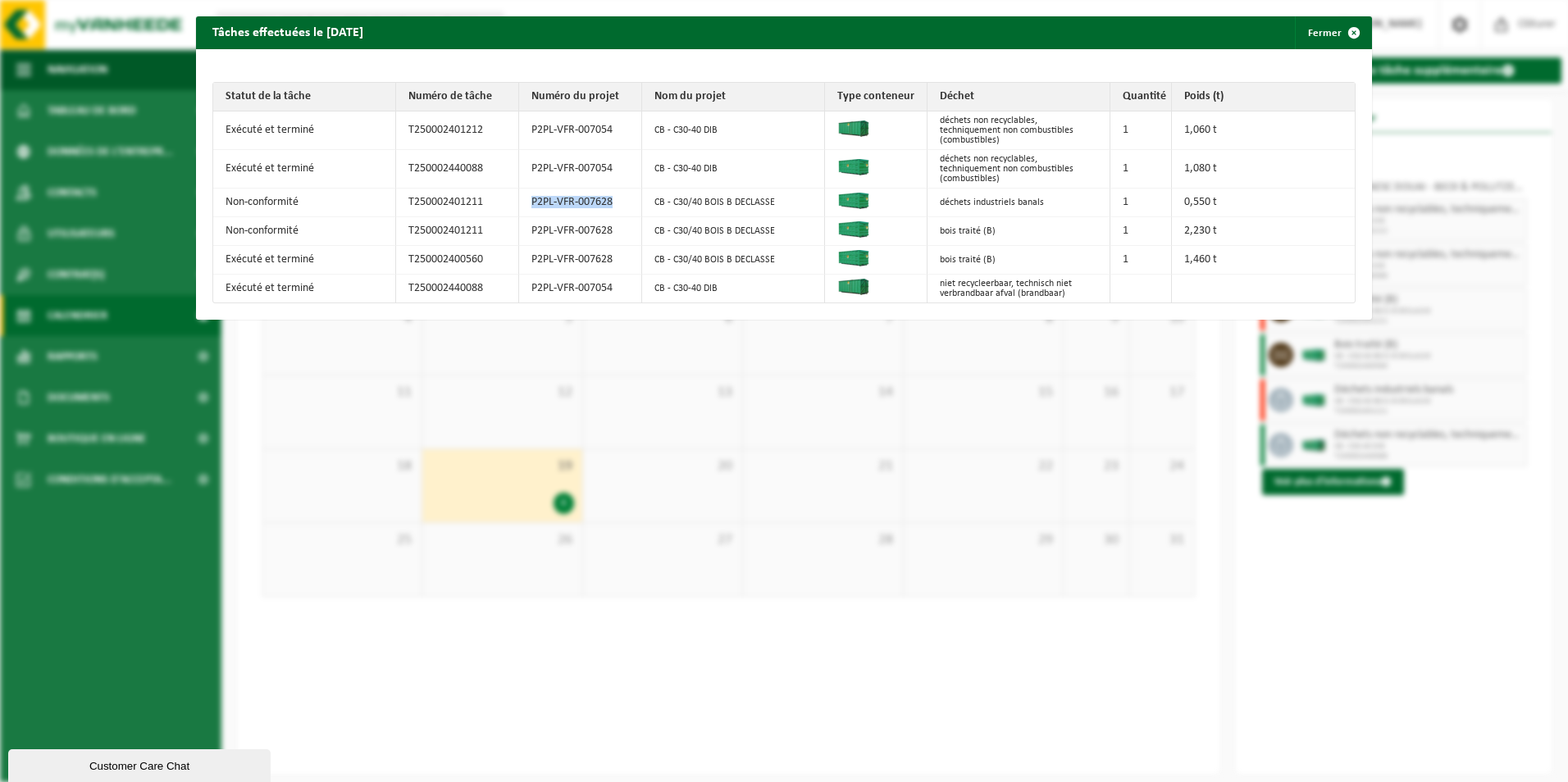
drag, startPoint x: 613, startPoint y: 200, endPoint x: 510, endPoint y: 200, distance: 103.0
click at [510, 200] on tr "Non-conformité T250002401211 P2PL-VFR-007628 CB - C30/40 BOIS B DECLASSE déchet…" at bounding box center [783, 202] width 1141 height 29
drag, startPoint x: 455, startPoint y: 201, endPoint x: 491, endPoint y: 199, distance: 36.1
click at [491, 199] on td "T250002401211" at bounding box center [457, 202] width 123 height 29
click at [456, 256] on td "T250002400560" at bounding box center [457, 260] width 123 height 29
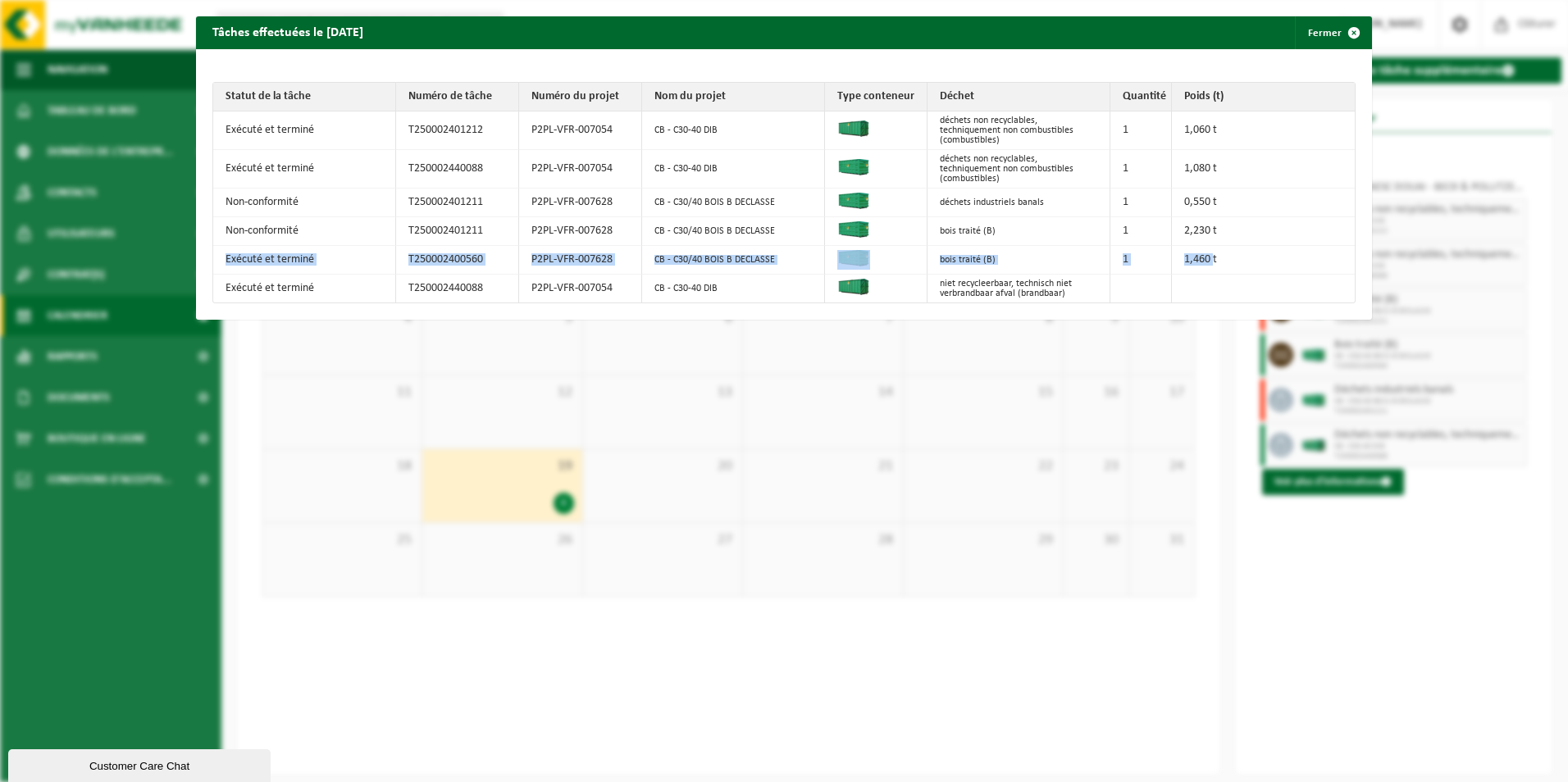
drag, startPoint x: 1205, startPoint y: 254, endPoint x: 222, endPoint y: 253, distance: 983.0
click at [222, 253] on tr "Exécuté et terminé T250002400560 P2PL-VFR-007628 CB - C30/40 BOIS B DECLASSE bo…" at bounding box center [783, 260] width 1141 height 29
click at [882, 455] on div "Tâches effectuées le 2025-08-19 Fermer Statut de la tâche Numéro de tâche Numér…" at bounding box center [784, 391] width 1568 height 782
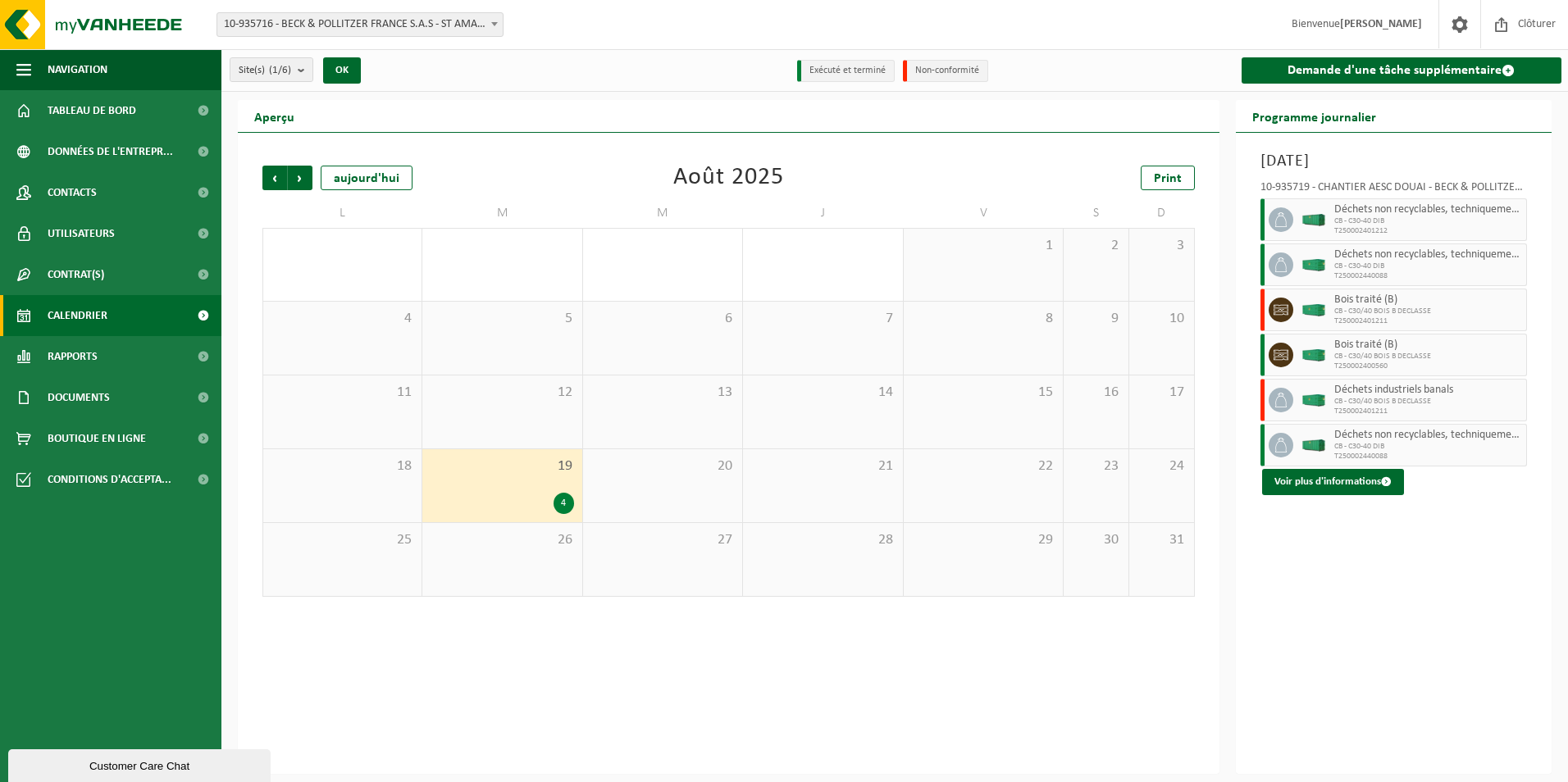
click at [1126, 75] on div "Site(s) (1/6) Tout sélectionner Tout désélectionner Sélectionner les actifs BEC…" at bounding box center [894, 71] width 1346 height 43
click at [1098, 69] on div "Site(s) (1/6) Tout sélectionner Tout désélectionner Sélectionner les actifs BEC…" at bounding box center [894, 71] width 1346 height 43
click at [489, 482] on div "19 4" at bounding box center [501, 485] width 159 height 73
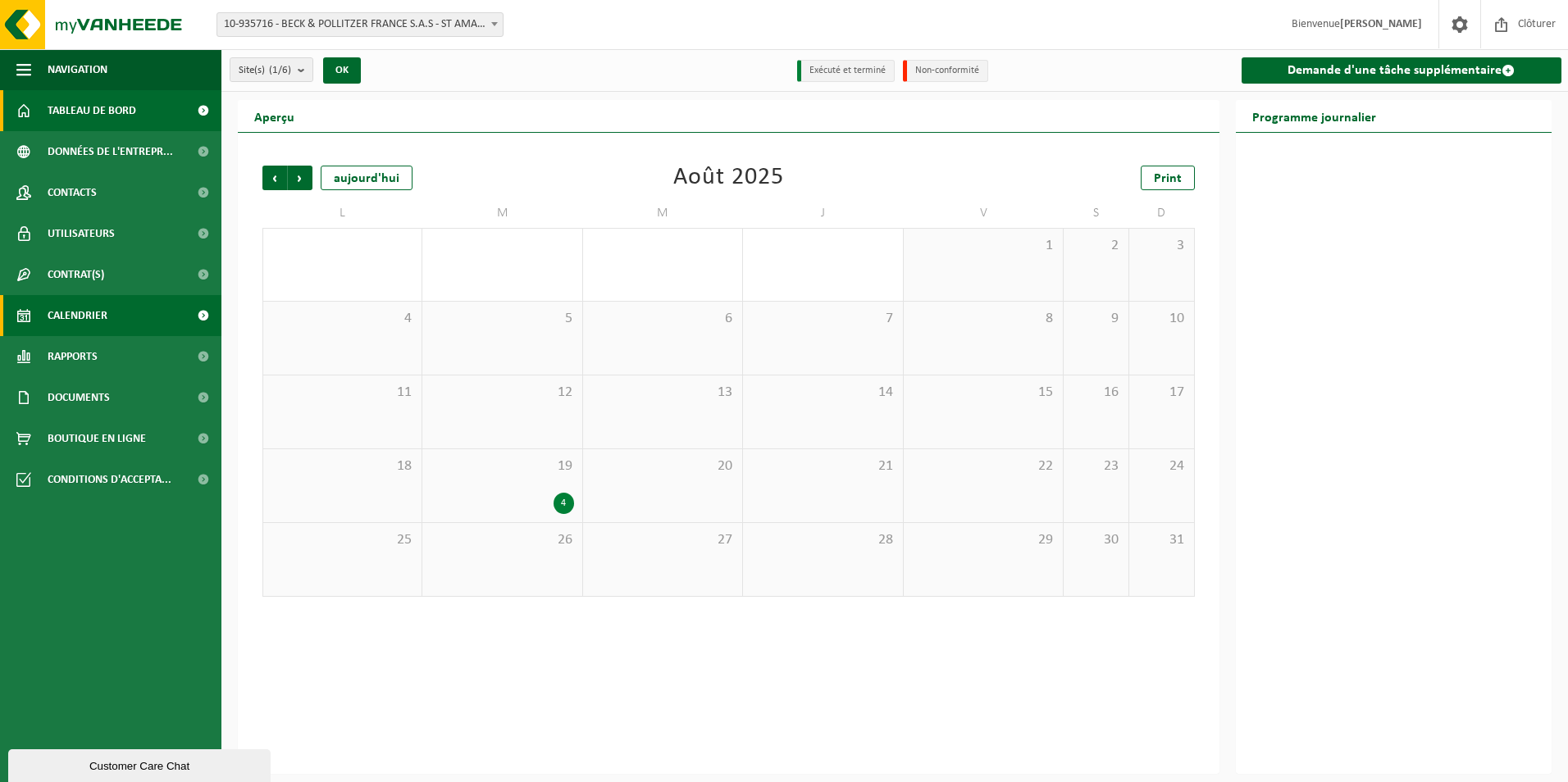
click at [136, 112] on span "Tableau de bord" at bounding box center [91, 111] width 89 height 41
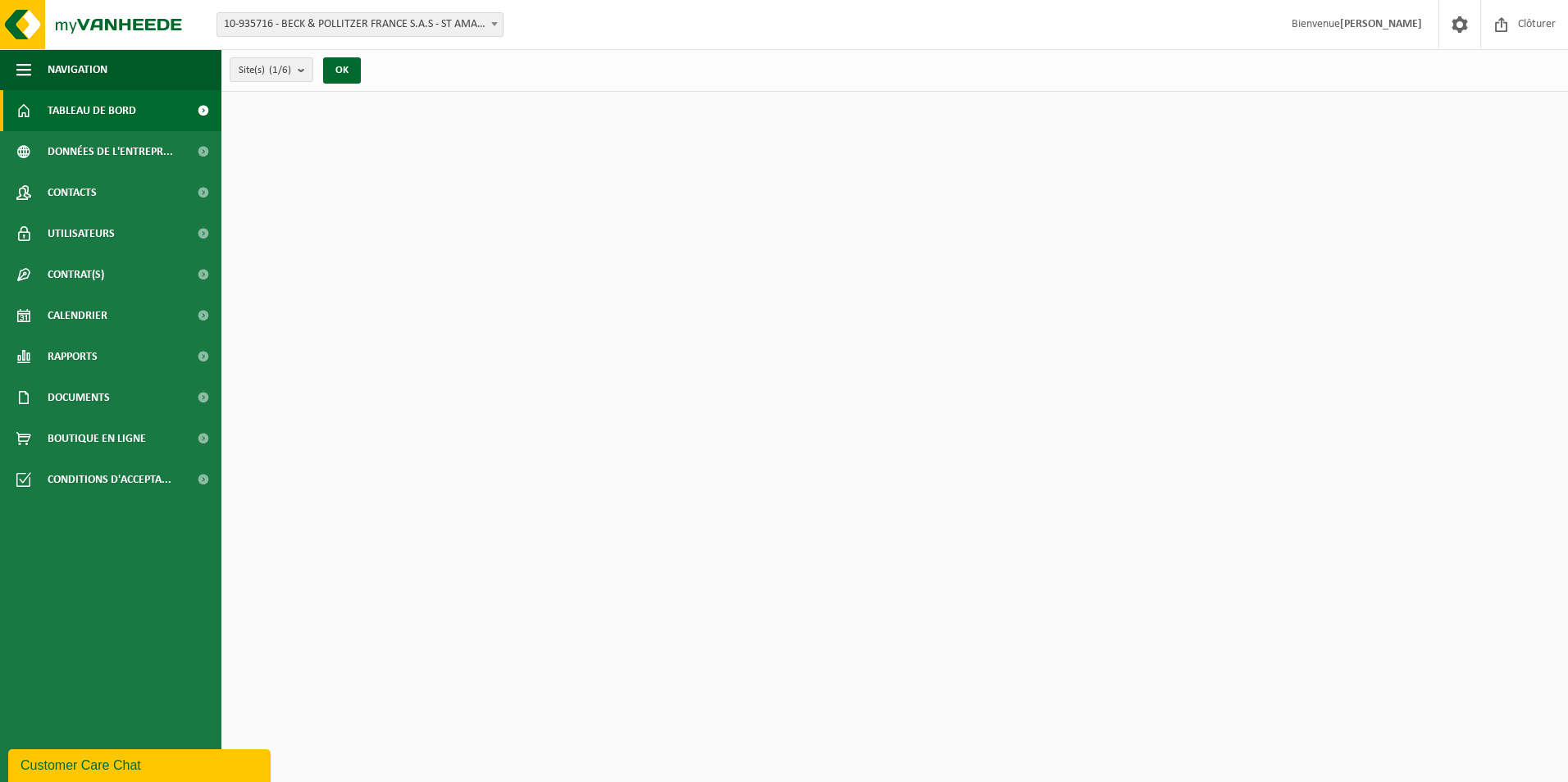
drag, startPoint x: 308, startPoint y: 78, endPoint x: 318, endPoint y: 159, distance: 81.6
click at [308, 78] on b "submit" at bounding box center [305, 69] width 15 height 23
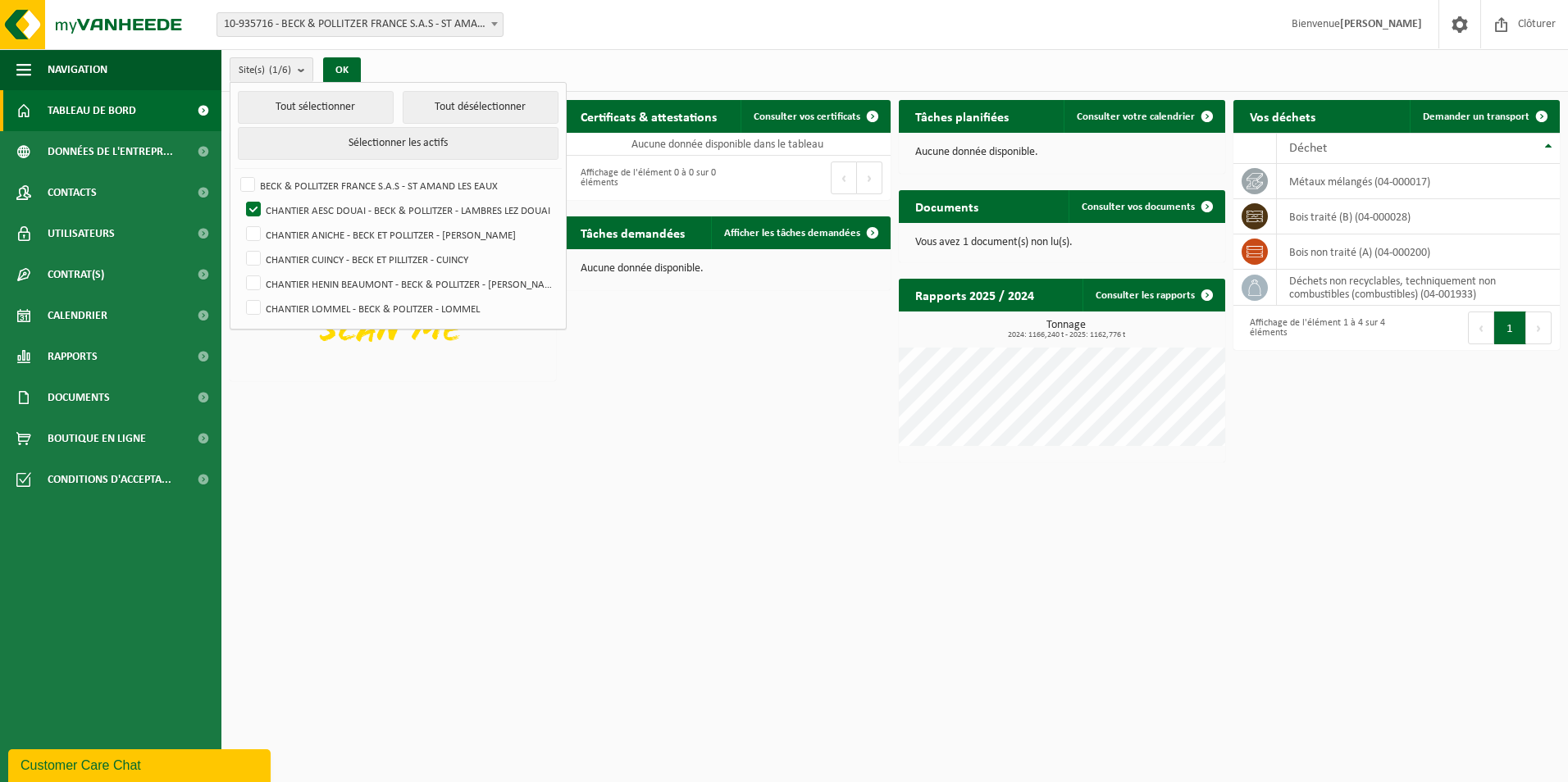
click at [372, 449] on div "Téléchargez l'application Vanheede+ maintenant! Cachez Certificats & attestatio…" at bounding box center [895, 281] width 1338 height 379
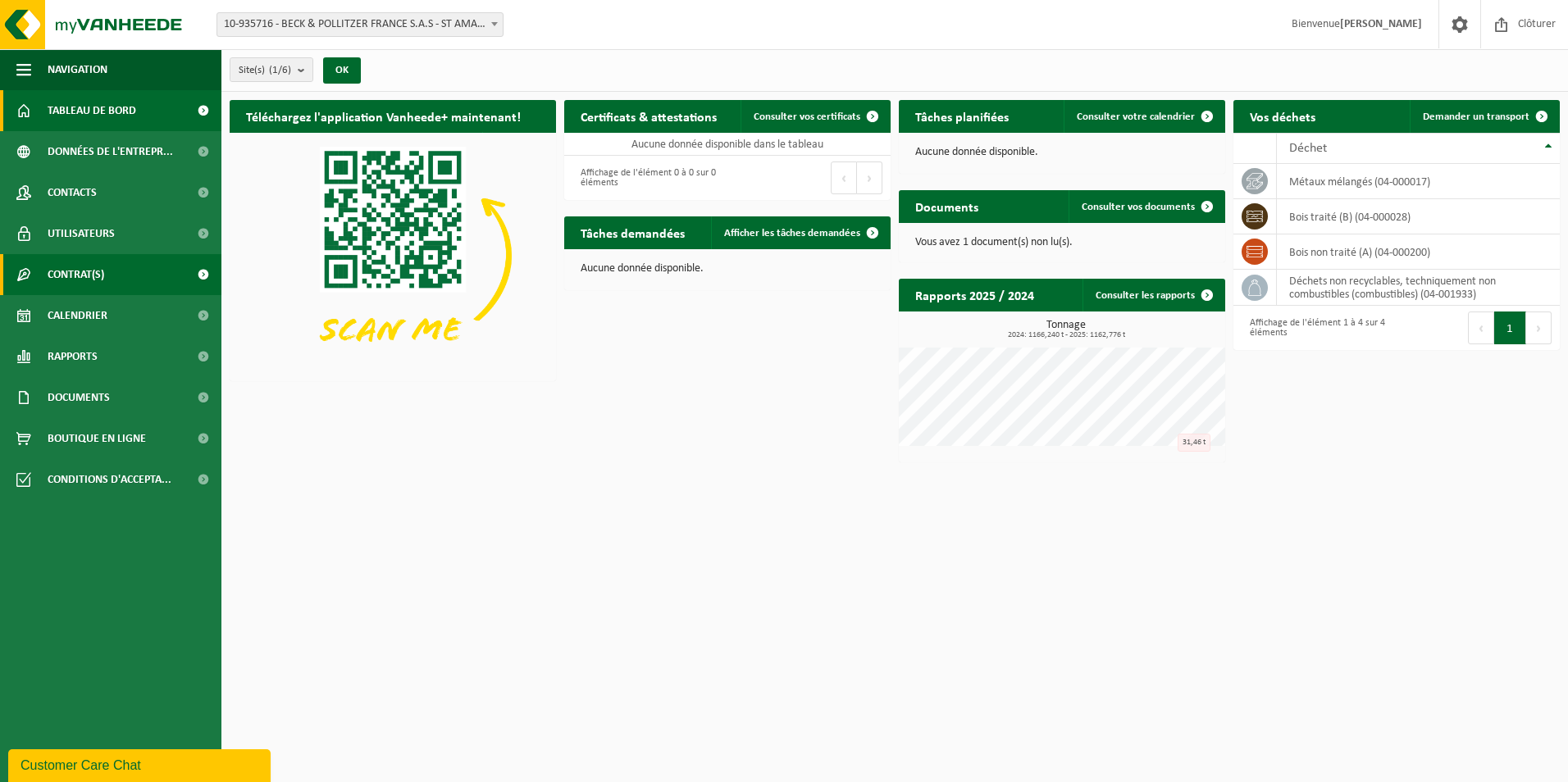
click at [130, 277] on link "Contrat(s)" at bounding box center [110, 274] width 221 height 41
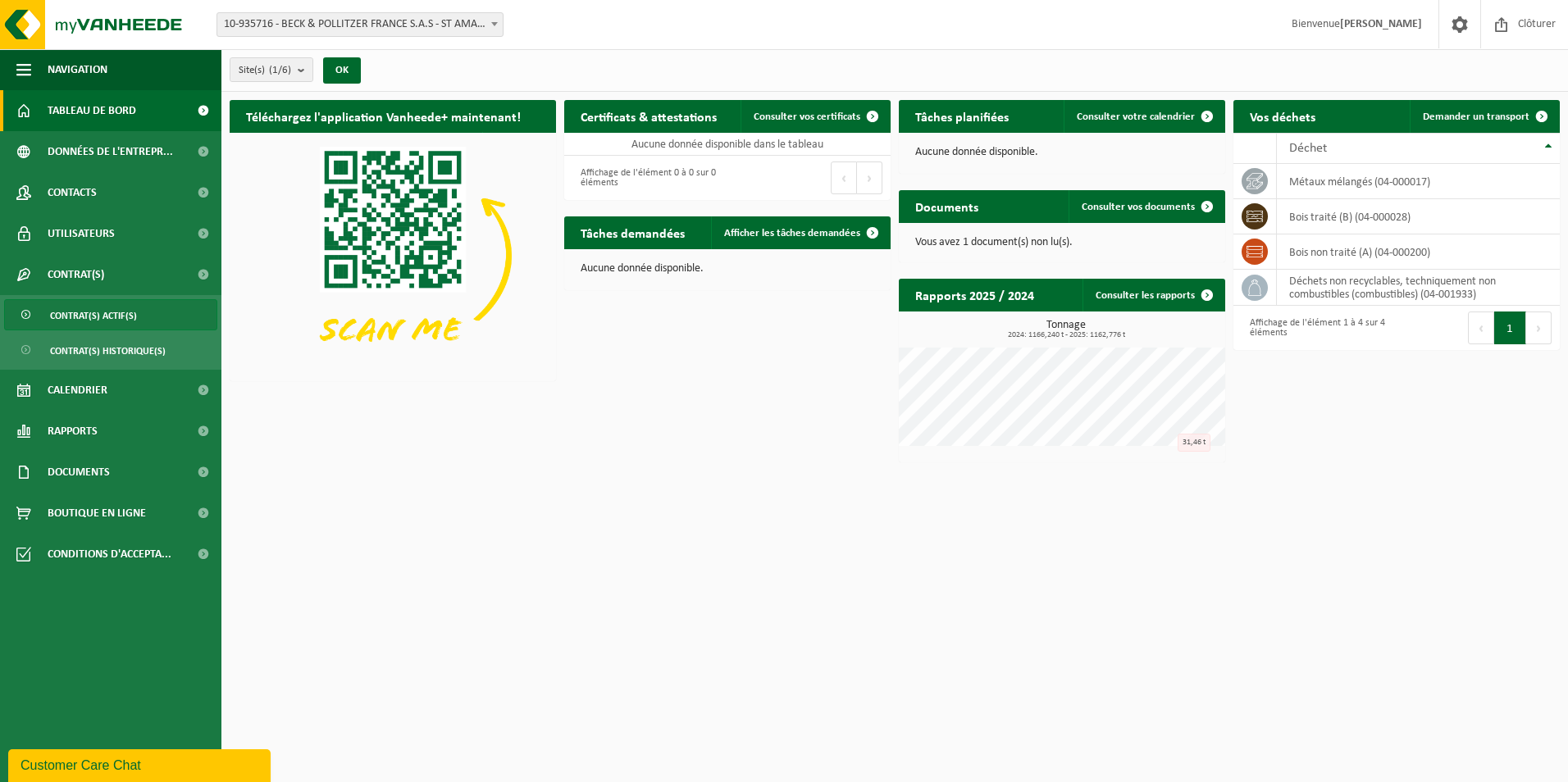
click at [119, 314] on span "Contrat(s) actif(s)" at bounding box center [93, 315] width 87 height 31
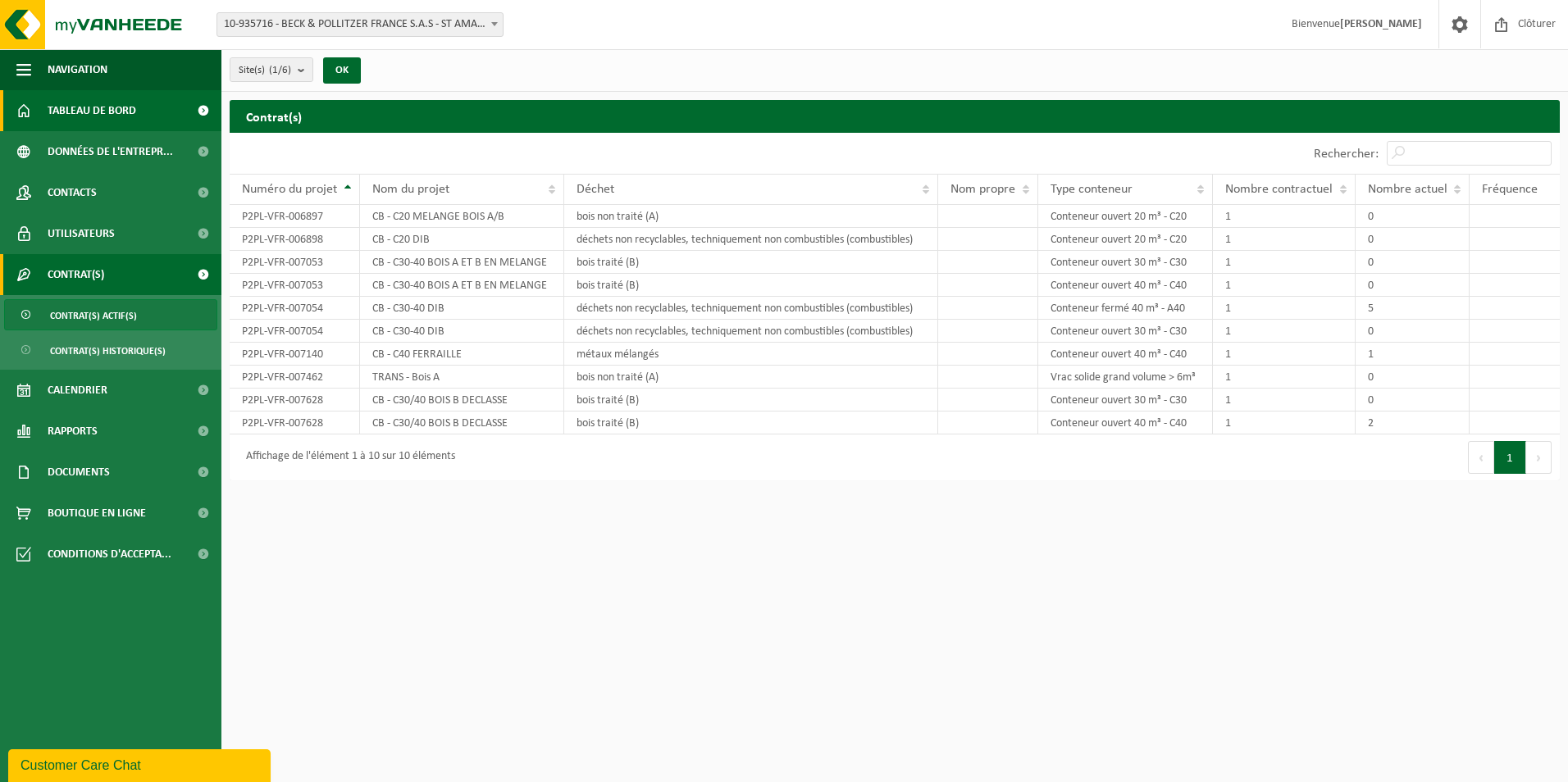
click at [121, 107] on span "Tableau de bord" at bounding box center [91, 111] width 89 height 41
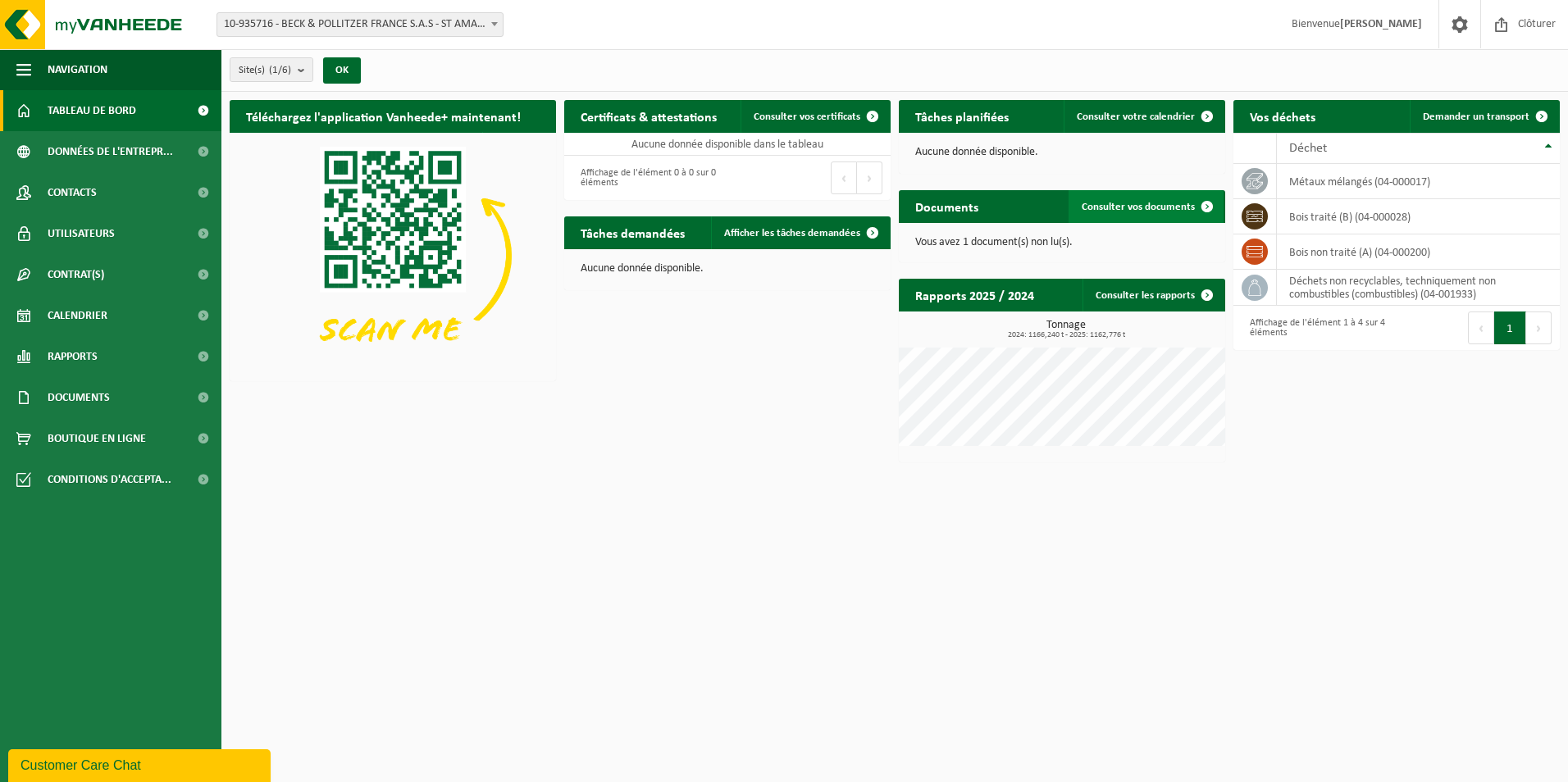
click at [1209, 205] on span at bounding box center [1207, 206] width 33 height 33
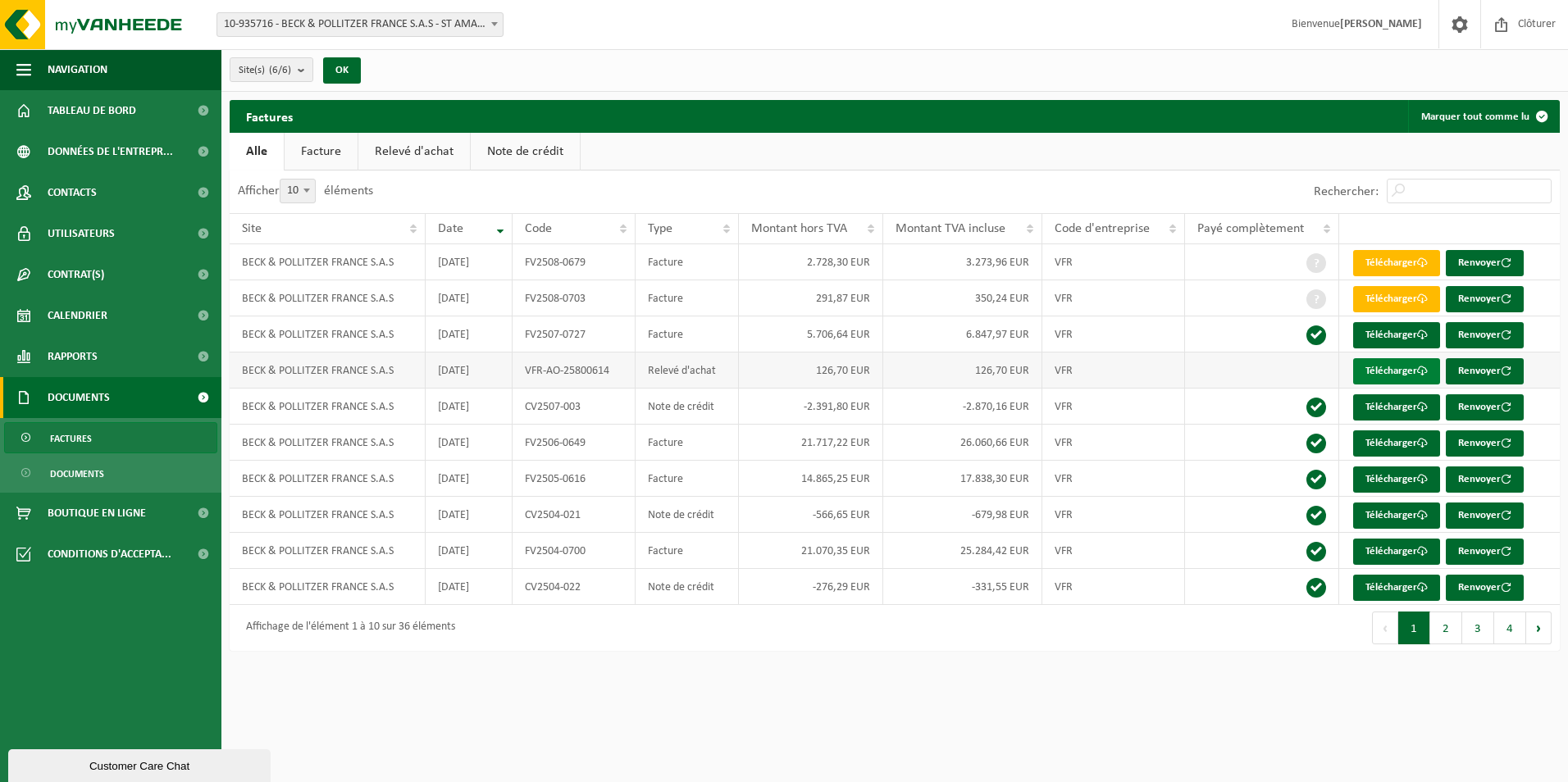
click at [1384, 365] on link "Télécharger" at bounding box center [1395, 371] width 87 height 26
